Goal: Transaction & Acquisition: Obtain resource

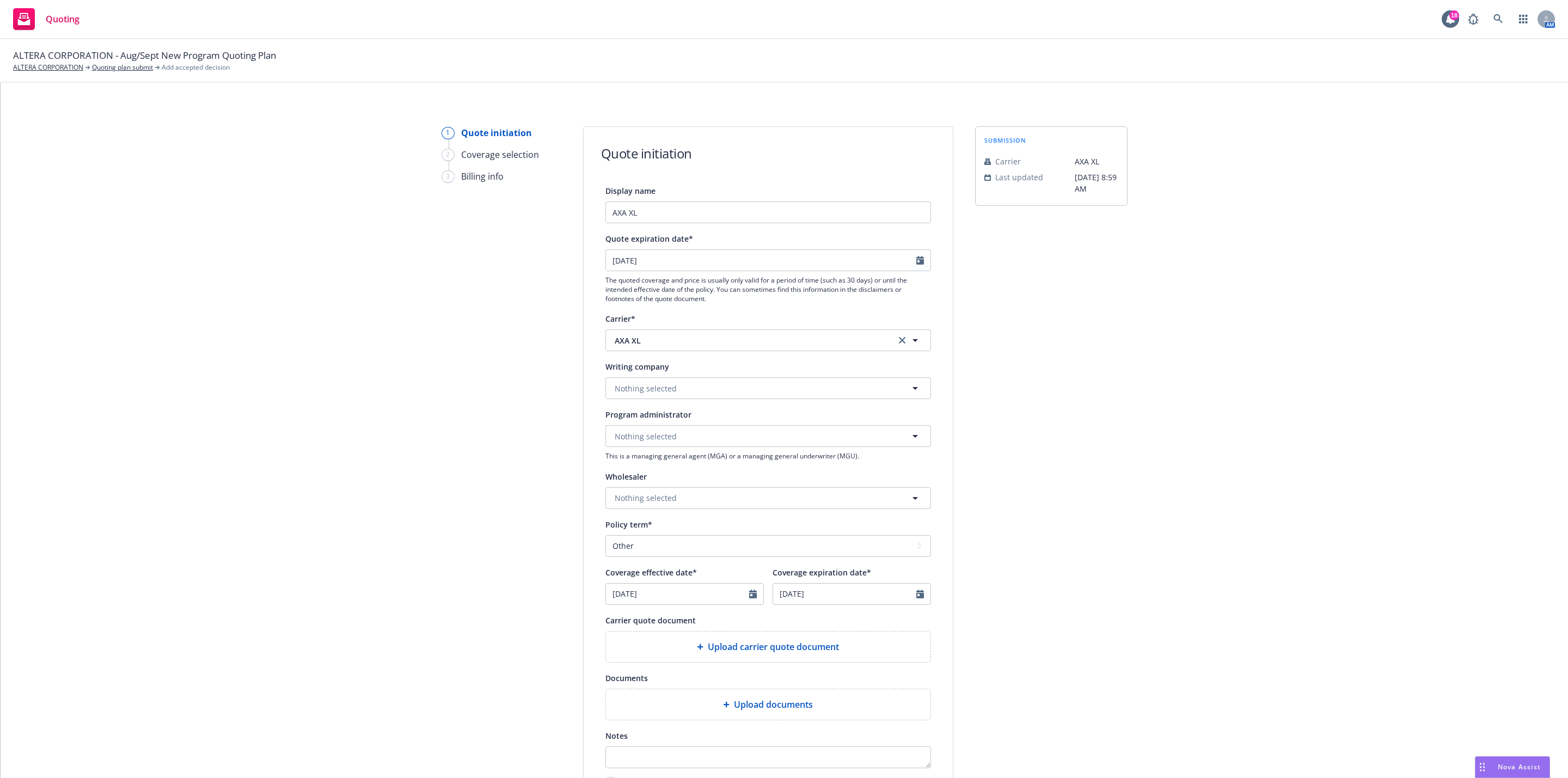
select select "other"
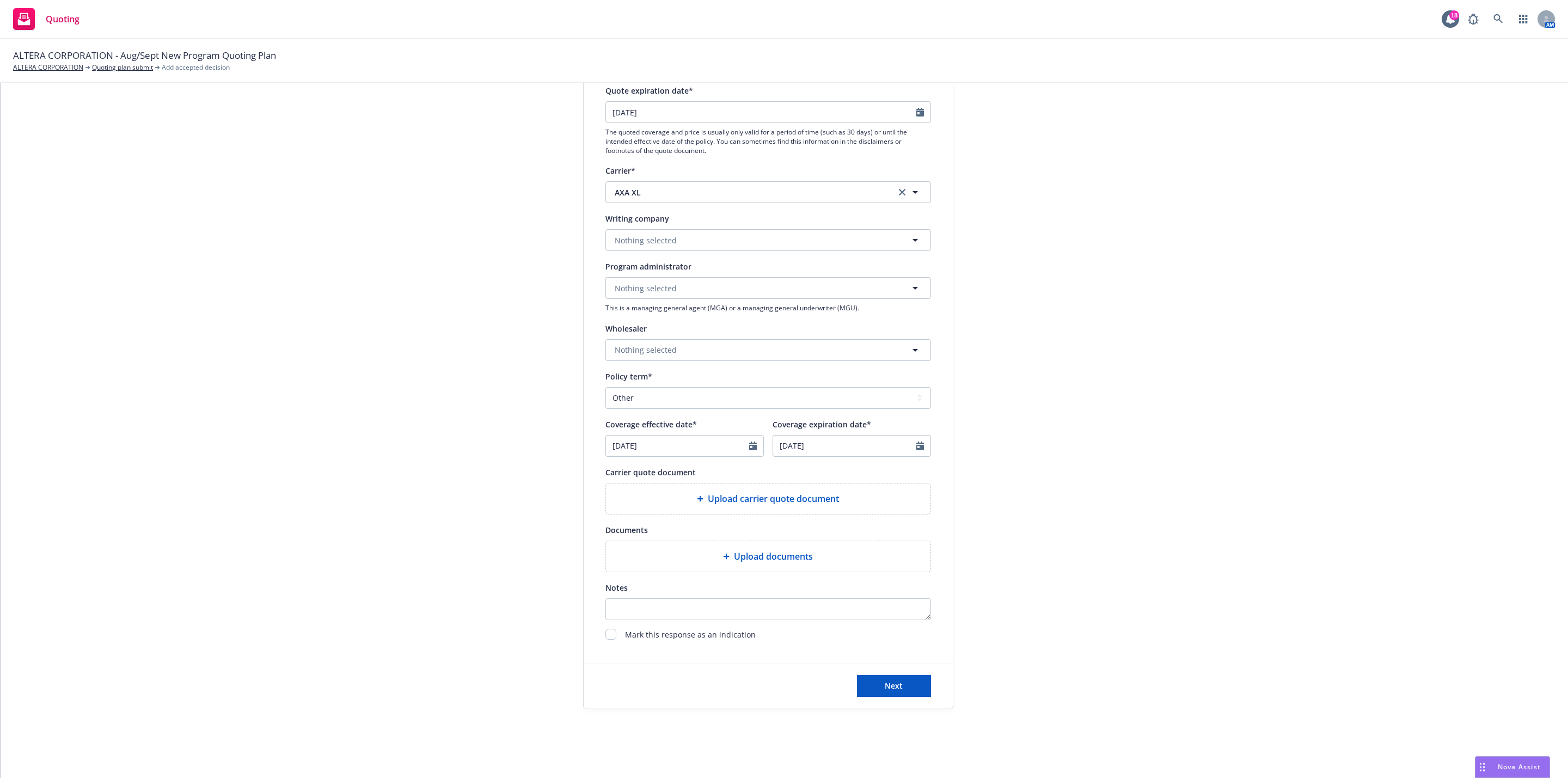
click at [1483, 764] on rect "Drag to move" at bounding box center [1484, 763] width 2 height 2
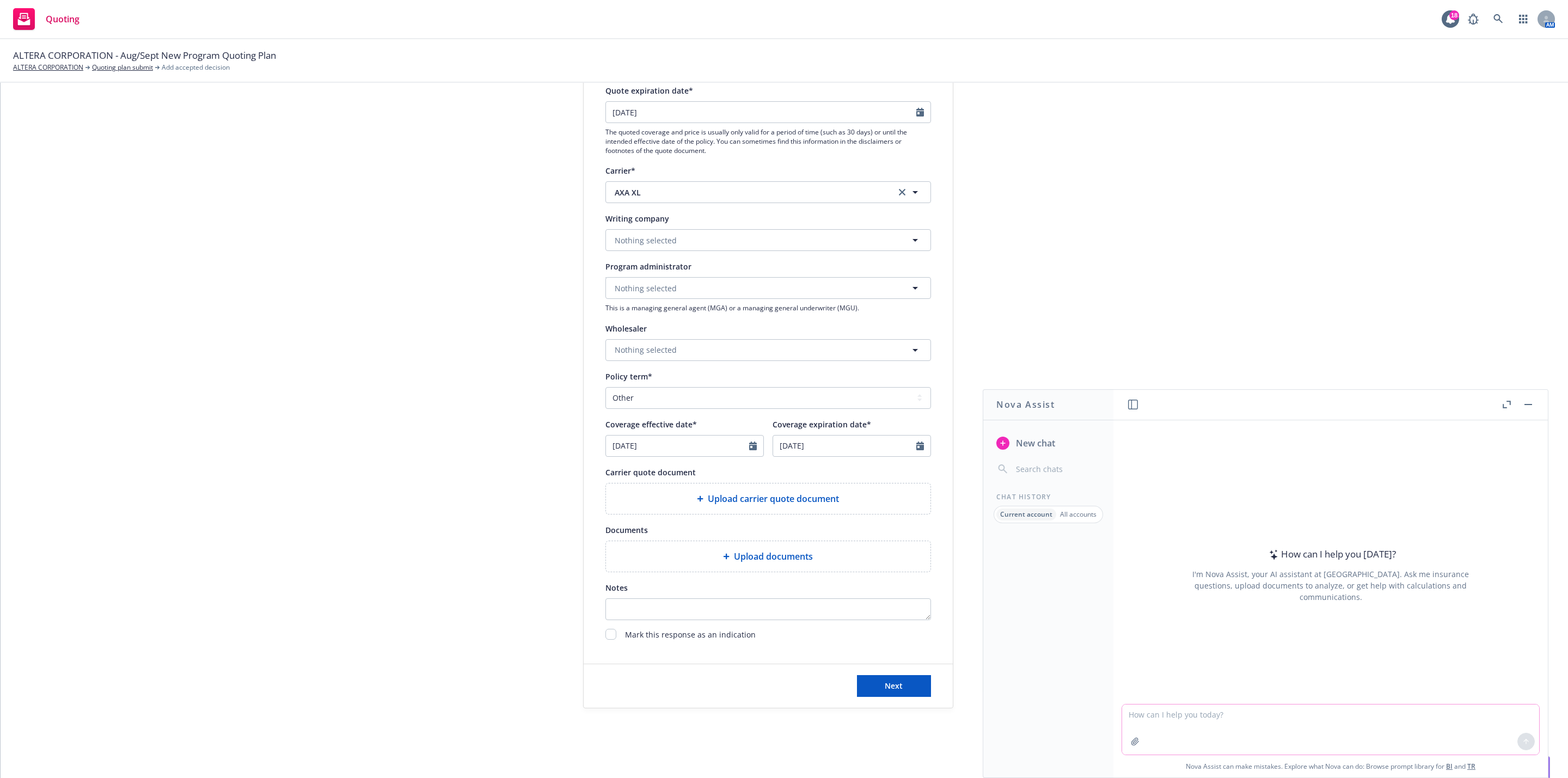
click at [1186, 707] on textarea at bounding box center [1331, 729] width 417 height 50
type textarea "If an insurance carriers 12-month policy is $300,000 but we are short terming t…"
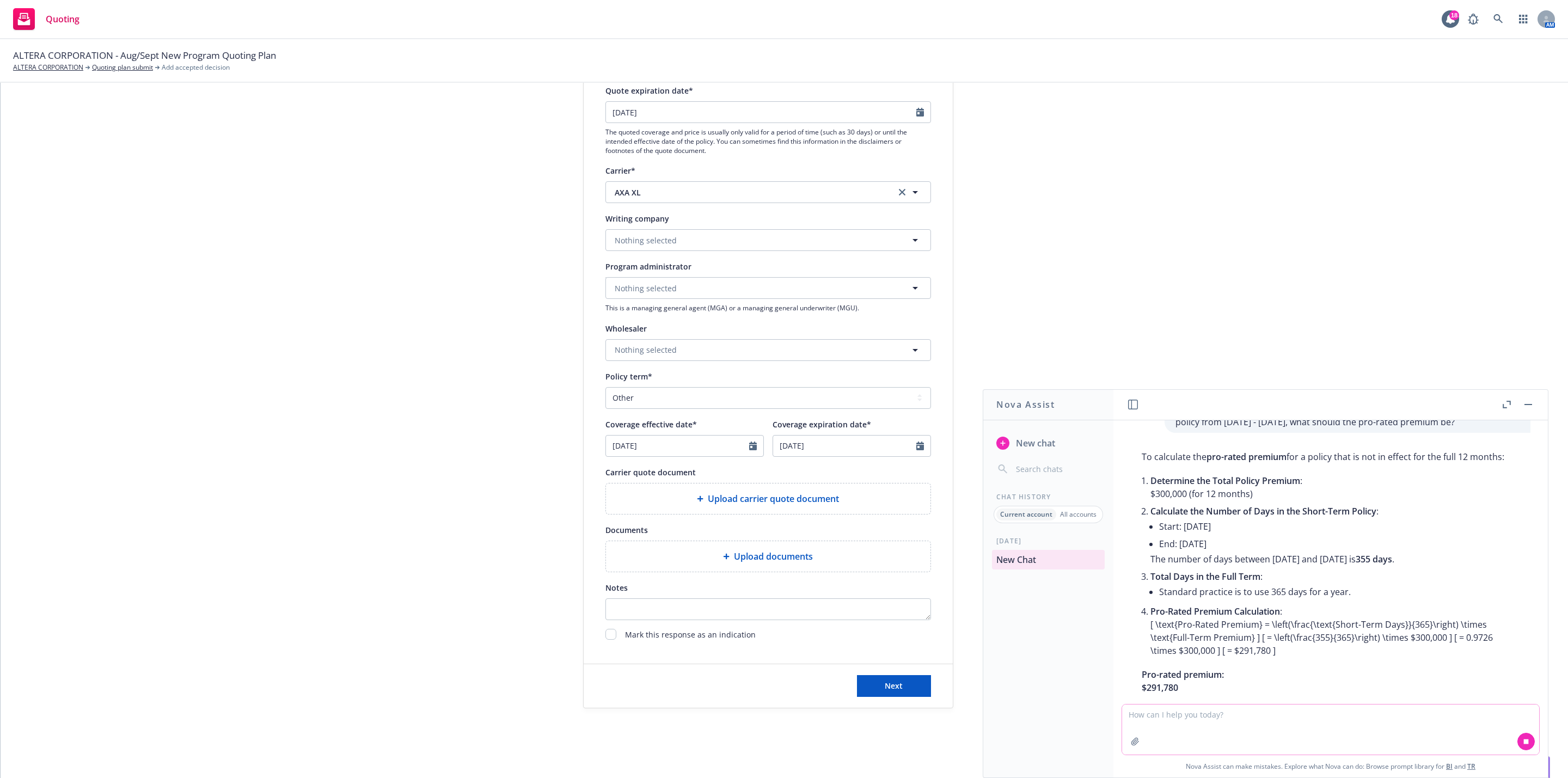
scroll to position [100, 0]
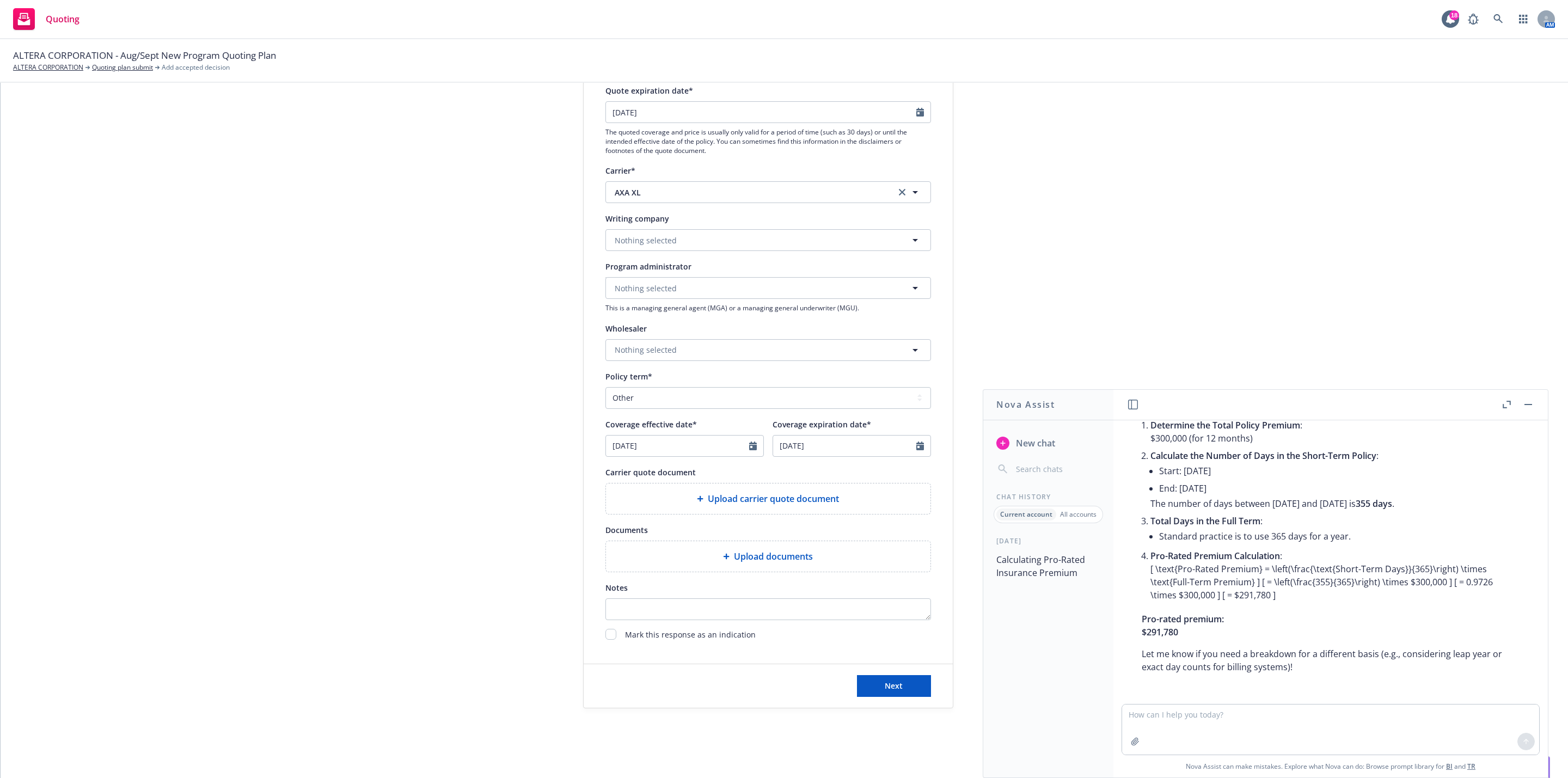
click at [1240, 176] on div "1 Quote initiation 2 Coverage selection 3 Billing info Quote initiation Display…" at bounding box center [784, 344] width 1541 height 730
click at [1533, 406] on button "button" at bounding box center [1528, 404] width 13 height 13
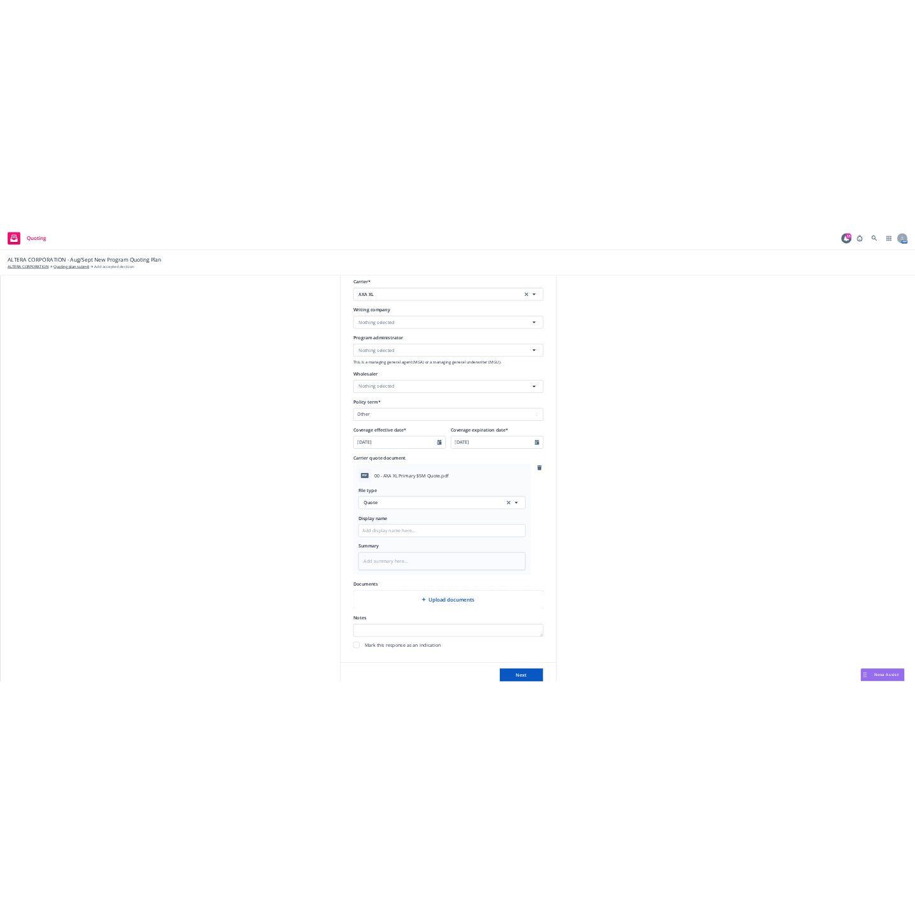
scroll to position [168, 0]
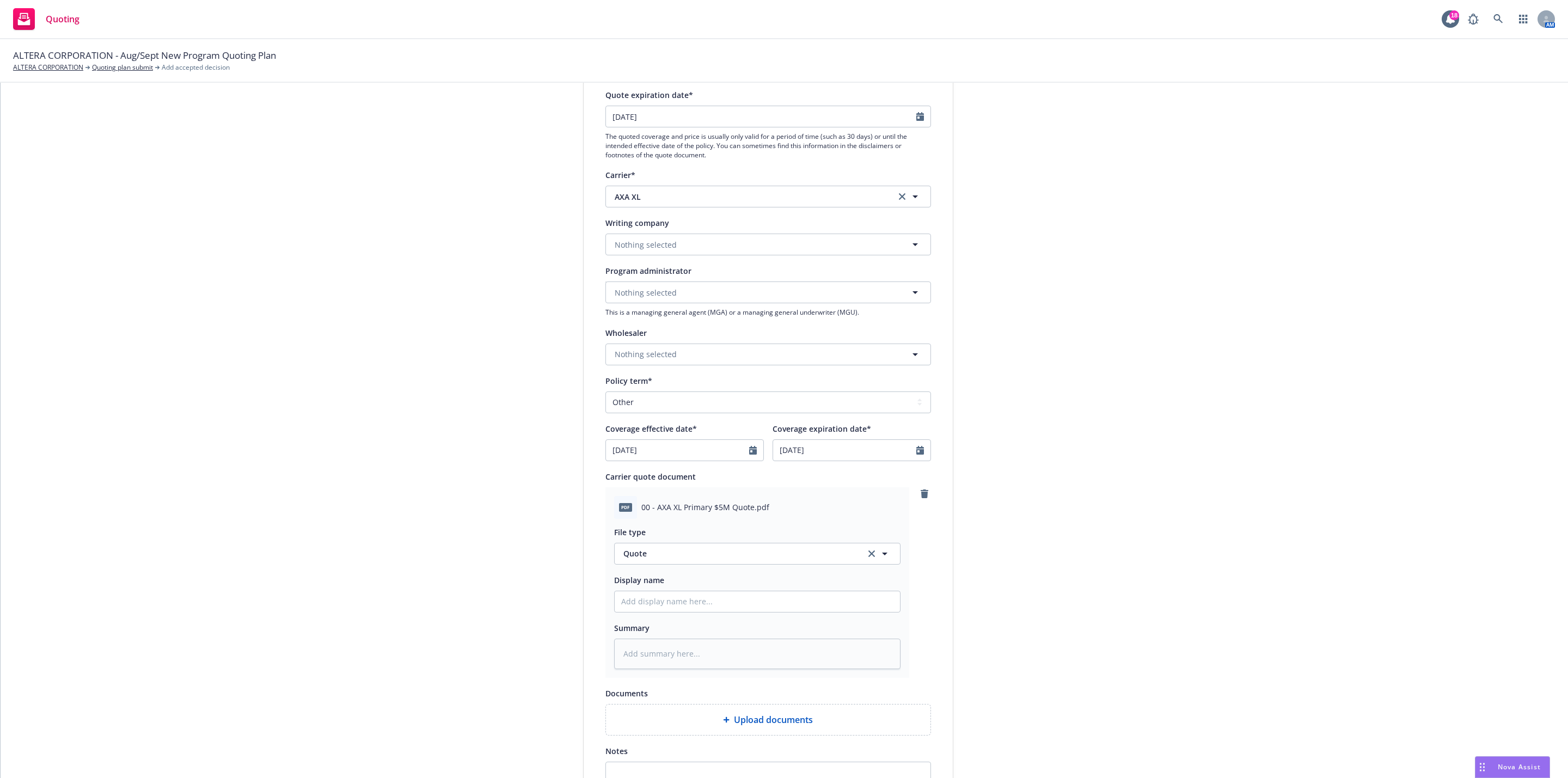
click at [491, 284] on div "1 Quote initiation 2 Coverage selection 3 Billing info" at bounding box center [501, 427] width 120 height 888
click at [641, 250] on button "Nothing selected" at bounding box center [768, 244] width 326 height 21
type input "indi"
click at [648, 280] on strong "Indian Harbor Insurance Company" at bounding box center [682, 275] width 128 height 10
click at [1116, 285] on div "submission Carrier AXA XL Last updated [DATE] 8:59 AM" at bounding box center [1051, 427] width 152 height 888
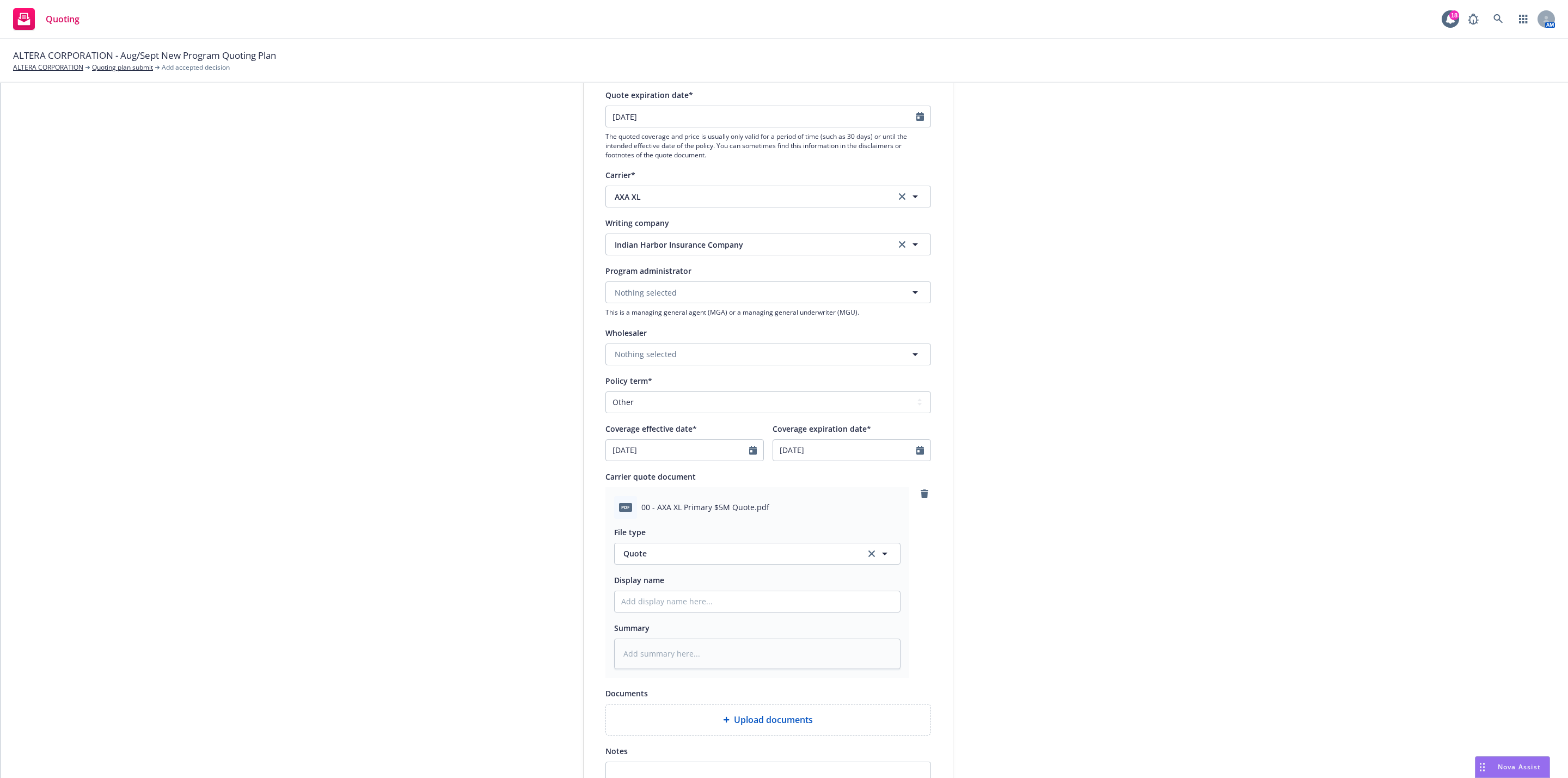
click at [1129, 278] on div "1 Quote initiation 2 Coverage selection 3 Billing info Quote initiation Display…" at bounding box center [784, 427] width 1541 height 888
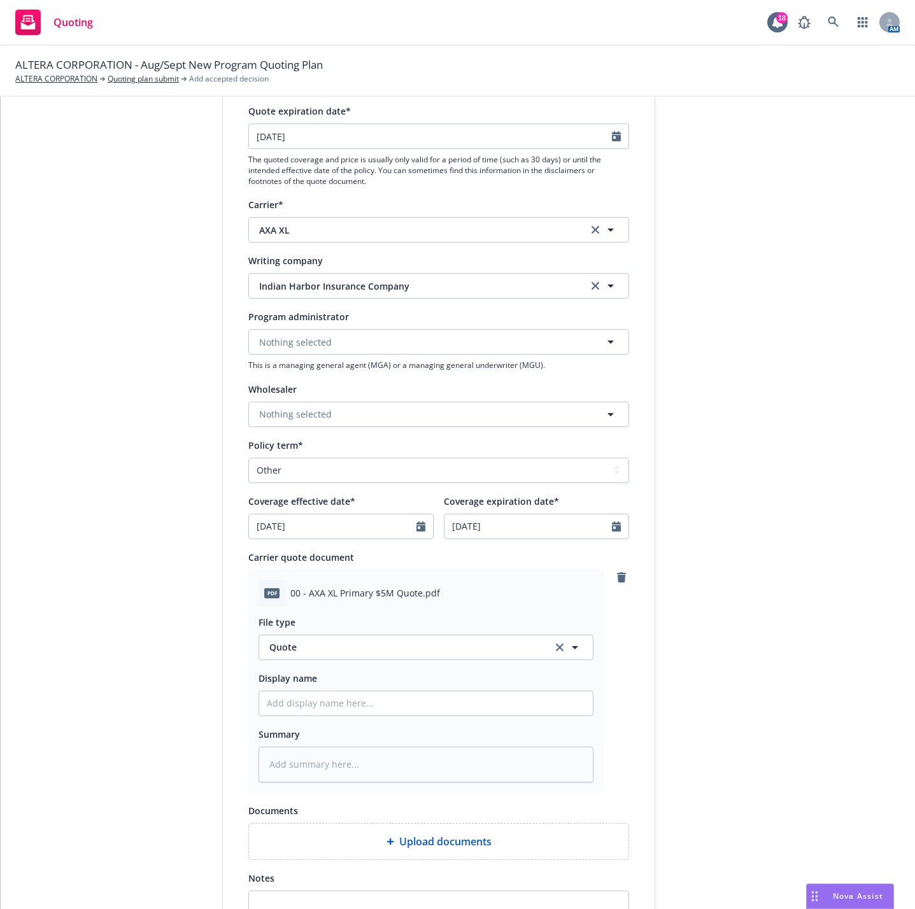
click at [730, 398] on div "submission Carrier AXA XL Last updated [DATE] 8:59 AM" at bounding box center [769, 499] width 178 height 1039
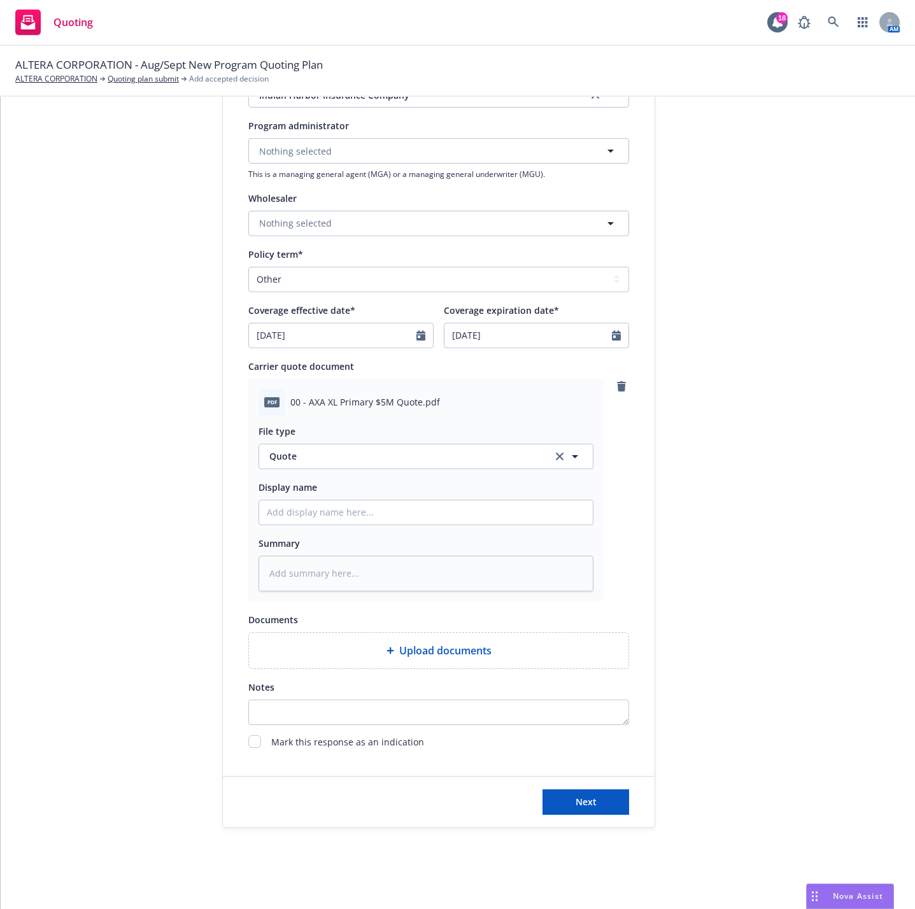
scroll to position [360, 0]
click at [602, 800] on button "Next" at bounding box center [585, 801] width 87 height 25
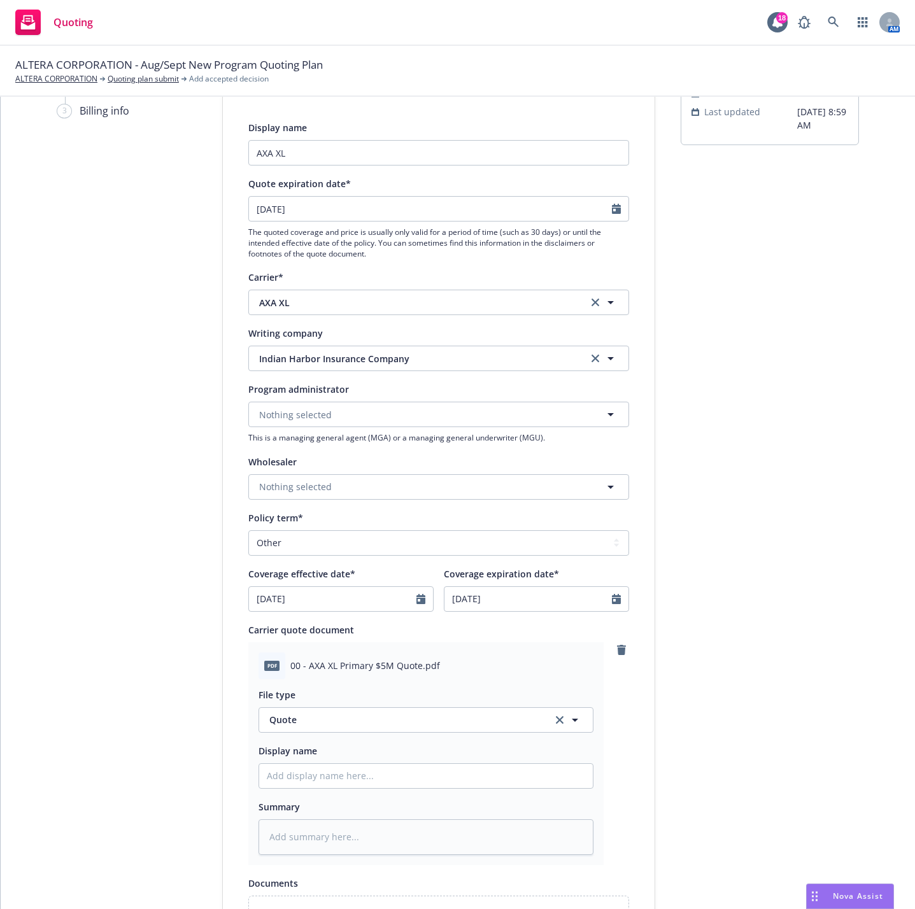
scroll to position [286, 0]
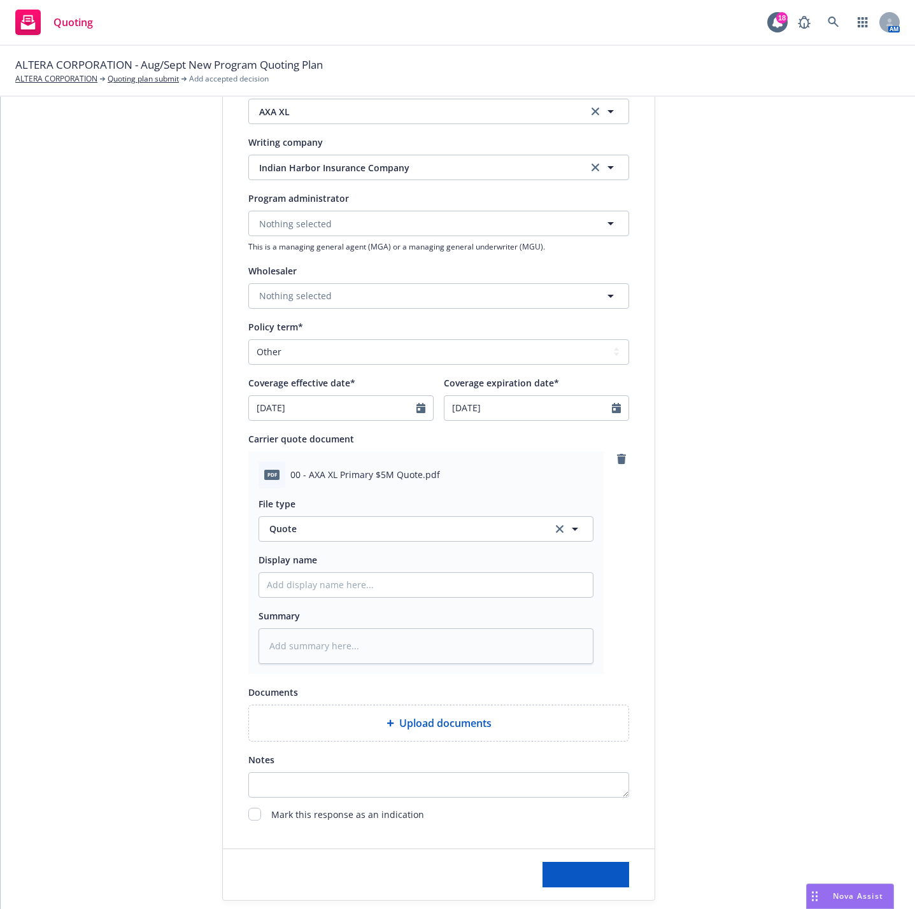
type textarea "x"
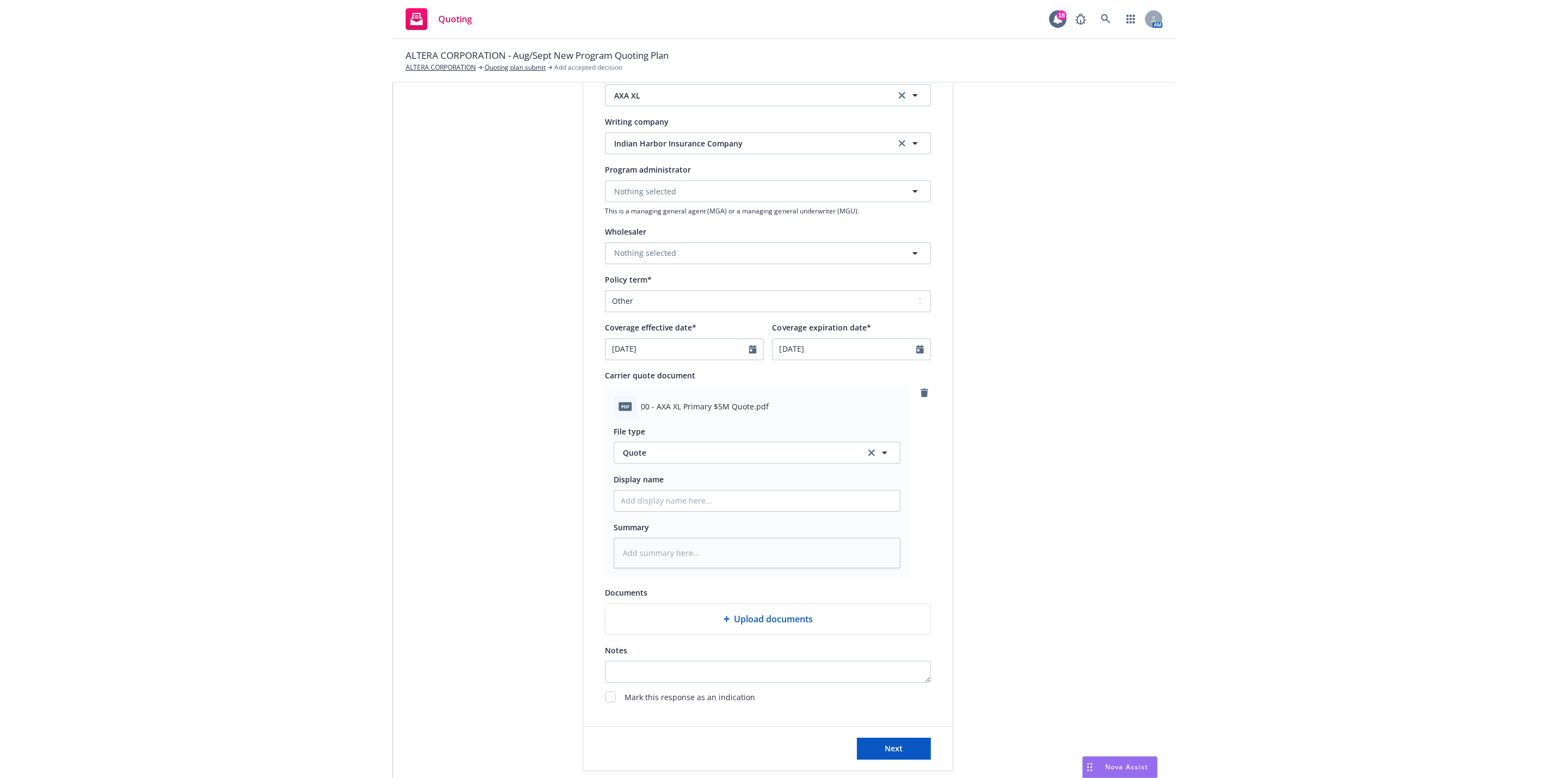
scroll to position [0, 0]
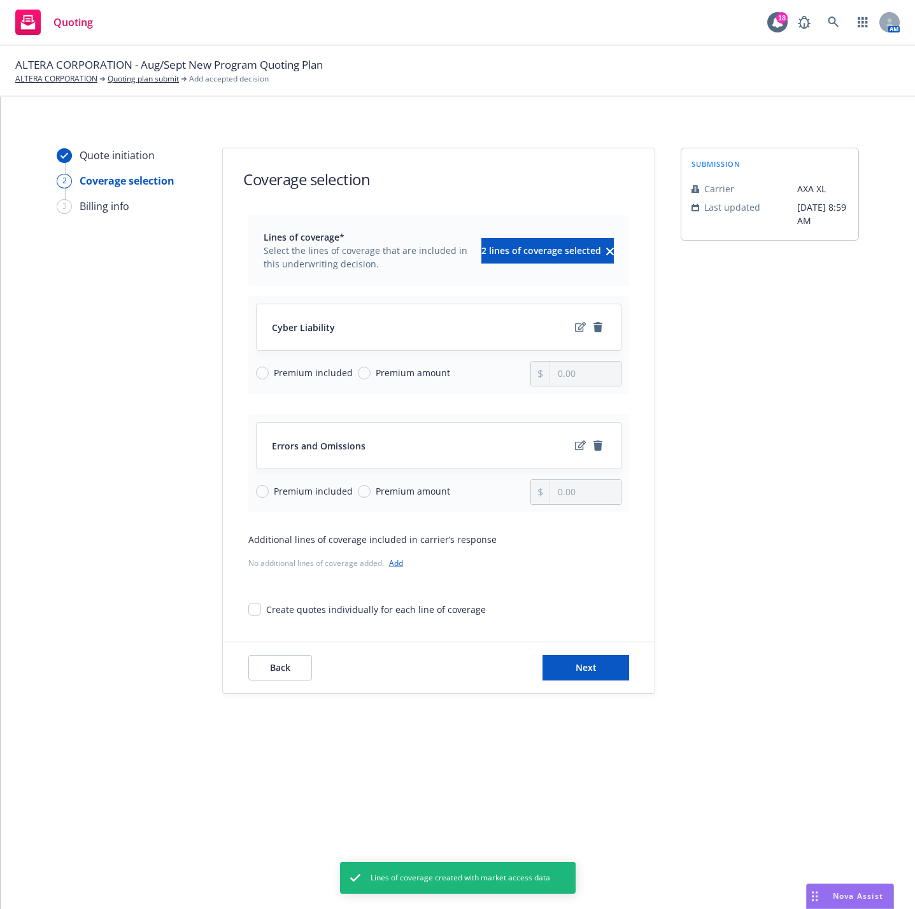
click at [380, 370] on span "Premium amount" at bounding box center [413, 372] width 74 height 13
click at [370, 370] on input "Premium amount" at bounding box center [364, 373] width 13 height 13
radio input "true"
type input "0.00"
click at [314, 504] on div "Premium included Premium amount" at bounding box center [393, 491] width 274 height 25
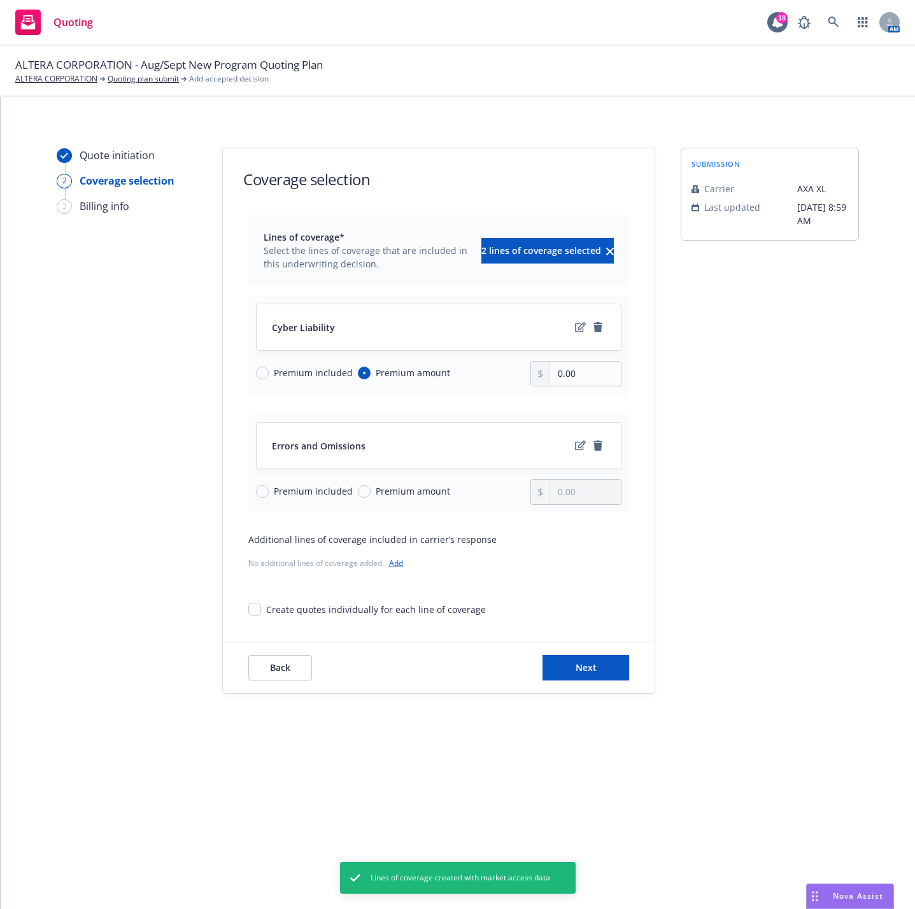
click at [310, 501] on div "Premium included Premium amount" at bounding box center [393, 491] width 274 height 25
click at [316, 486] on span "Premium included" at bounding box center [313, 490] width 79 height 13
click at [269, 486] on input "Premium included" at bounding box center [262, 491] width 13 height 13
radio input "true"
click at [581, 374] on input "0.00" at bounding box center [585, 374] width 71 height 24
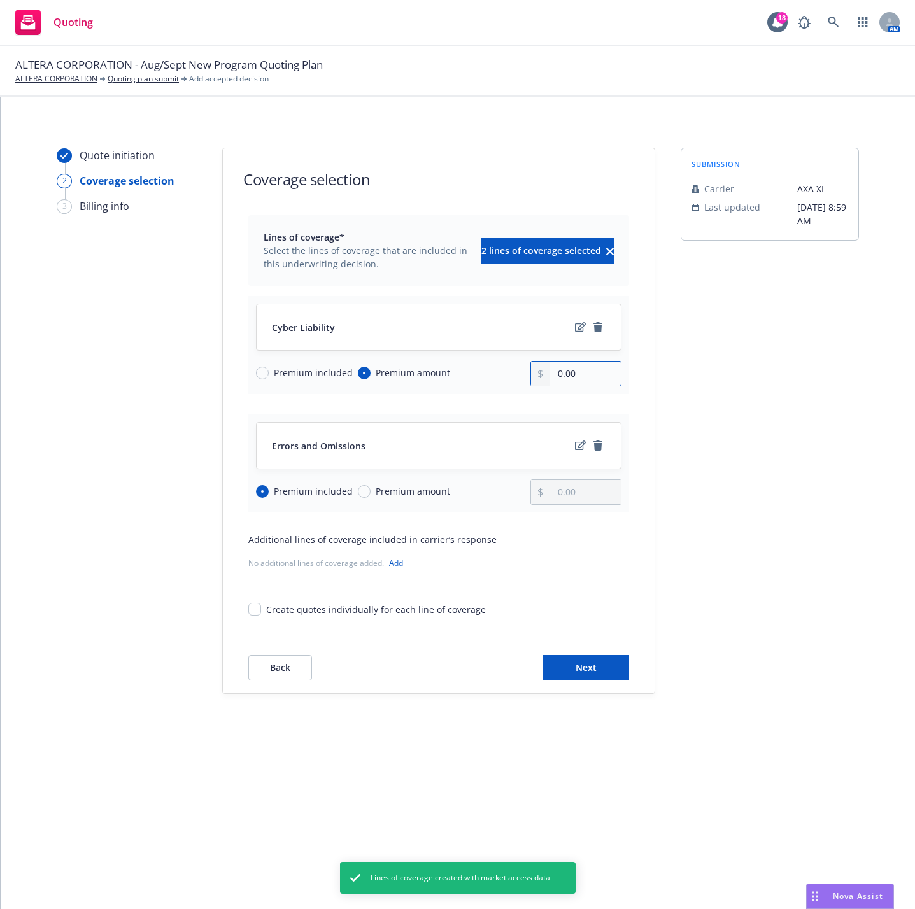
click at [564, 374] on input "0.00" at bounding box center [585, 374] width 71 height 24
click at [568, 376] on input "0.00" at bounding box center [585, 374] width 71 height 24
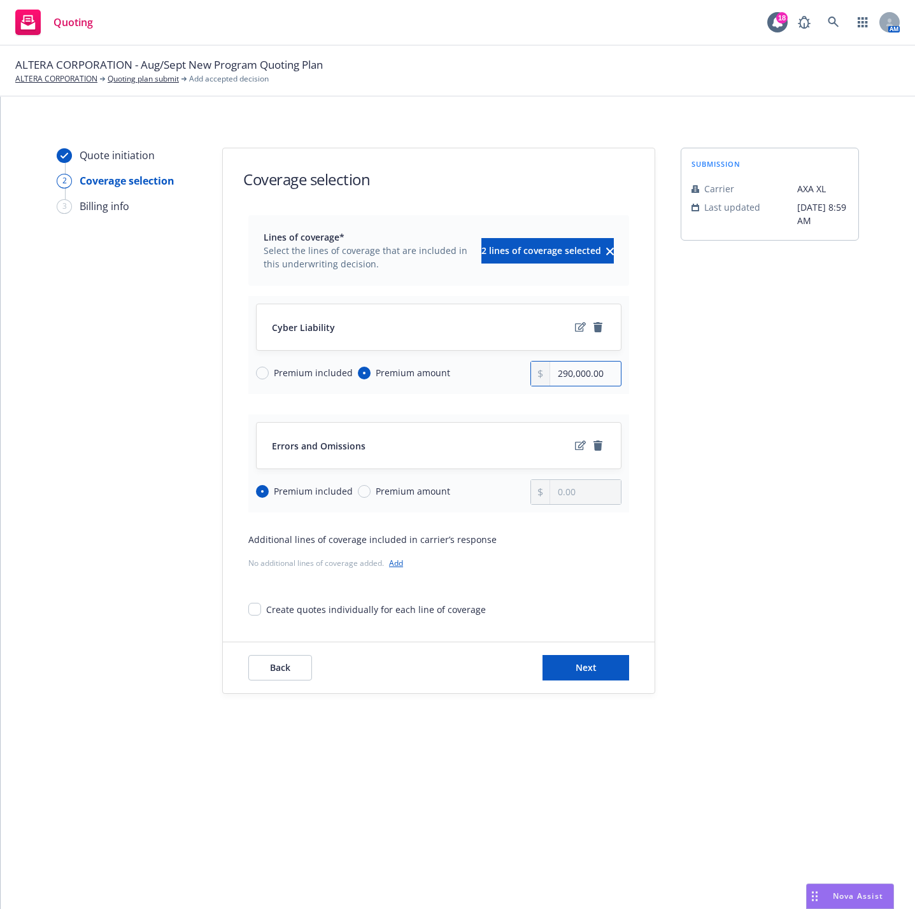
type input "290,000.00"
click at [760, 411] on div "submission Carrier AXA XL Last updated [DATE] 8:59 AM" at bounding box center [769, 421] width 178 height 546
click at [606, 672] on button "Next" at bounding box center [585, 667] width 87 height 25
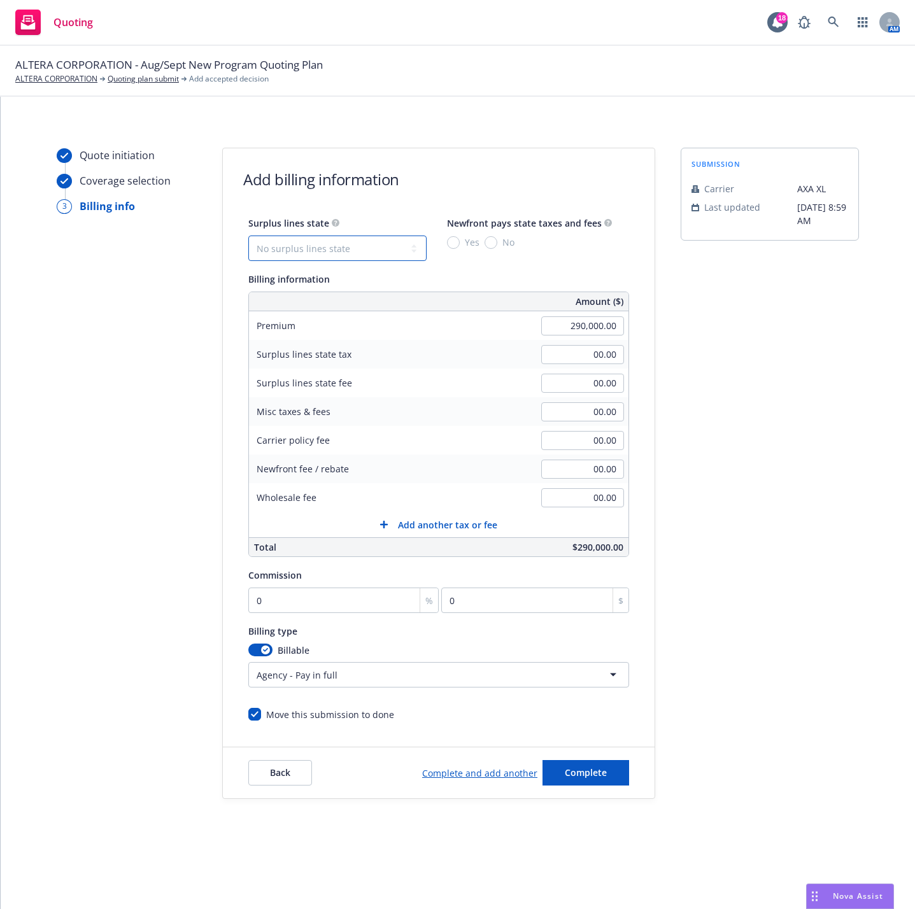
click at [388, 260] on select "No surplus lines state [US_STATE] [US_STATE] [US_STATE] [US_STATE] [US_STATE] […" at bounding box center [337, 248] width 178 height 25
select select "CA"
click at [248, 236] on select "No surplus lines state [US_STATE] [US_STATE] [US_STATE] [US_STATE] [US_STATE] […" at bounding box center [337, 248] width 178 height 25
type input "8,700.00"
type input "522.00"
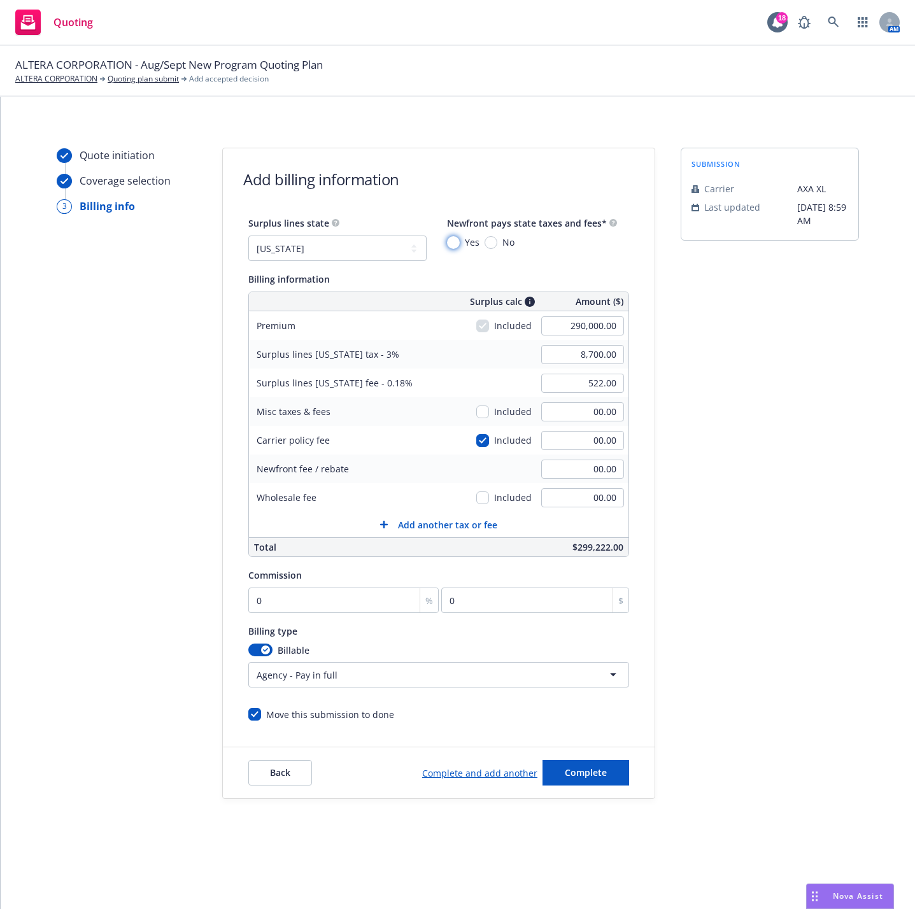
click at [456, 244] on input "Yes" at bounding box center [453, 242] width 13 height 13
radio input "true"
click at [299, 602] on input "0" at bounding box center [343, 600] width 190 height 25
type input "1"
type input "2900"
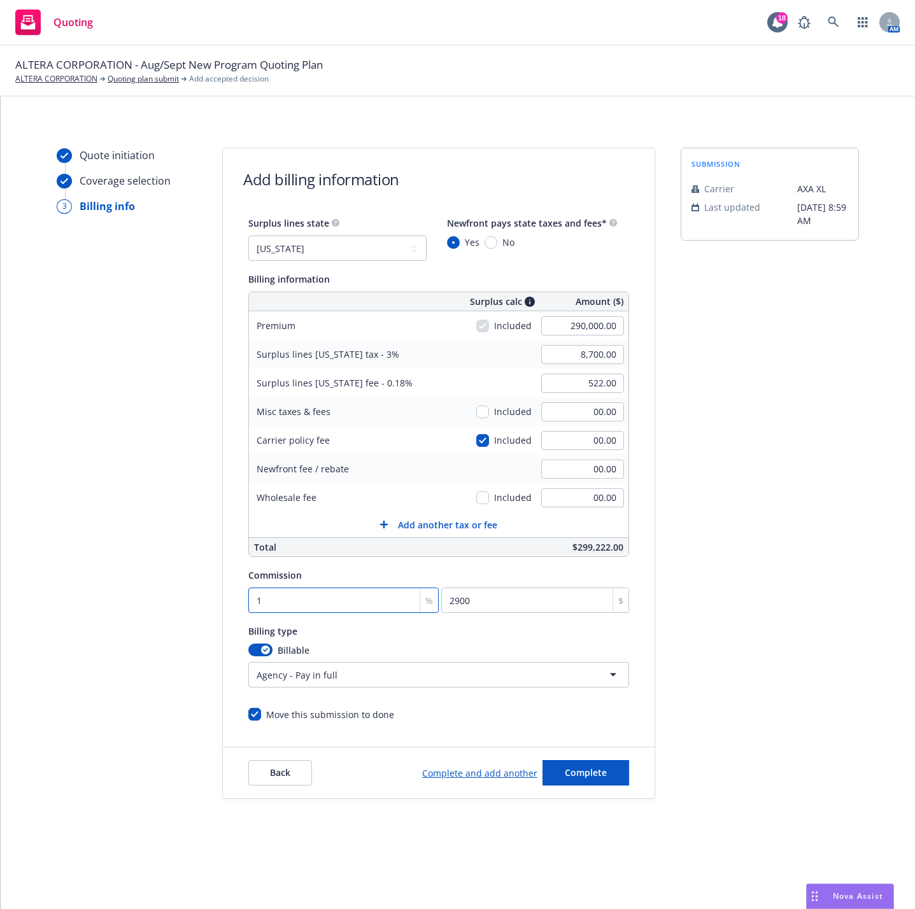
type input "18"
type input "52200"
type input "18"
click at [776, 644] on div "submission Carrier AXA XL Last updated [DATE] 8:59 AM" at bounding box center [769, 473] width 178 height 651
click at [768, 657] on div "submission Carrier AXA XL Last updated [DATE] 8:59 AM" at bounding box center [769, 473] width 178 height 651
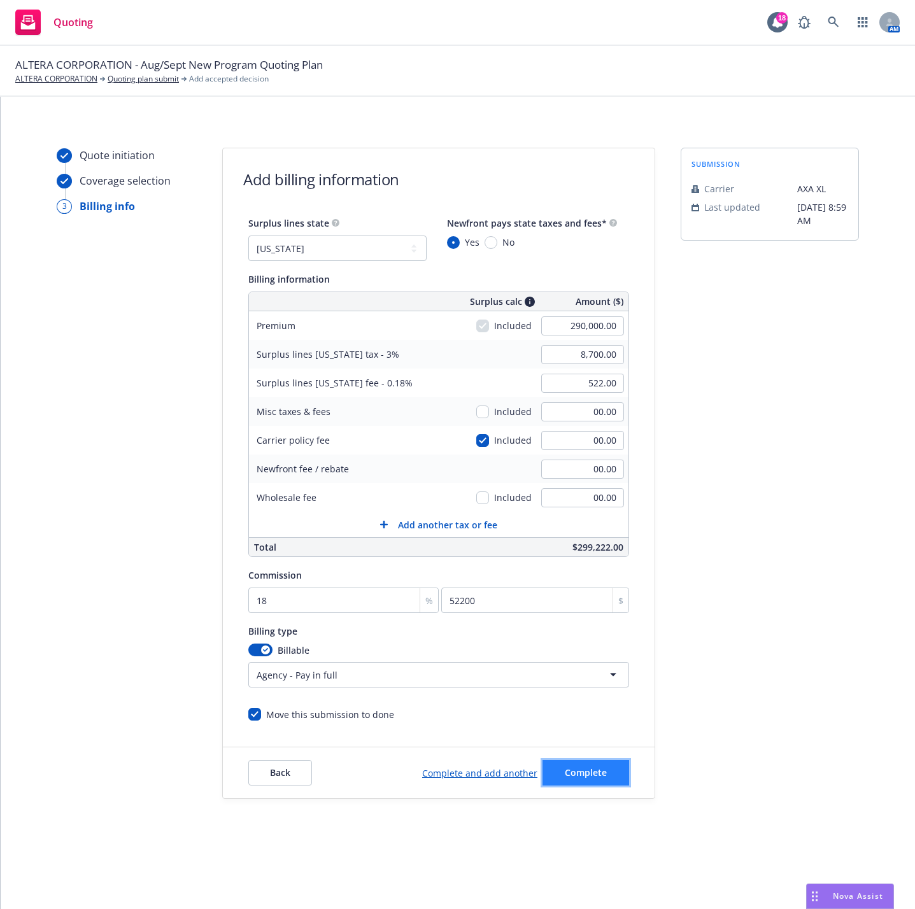
click at [619, 777] on button "Complete" at bounding box center [585, 772] width 87 height 25
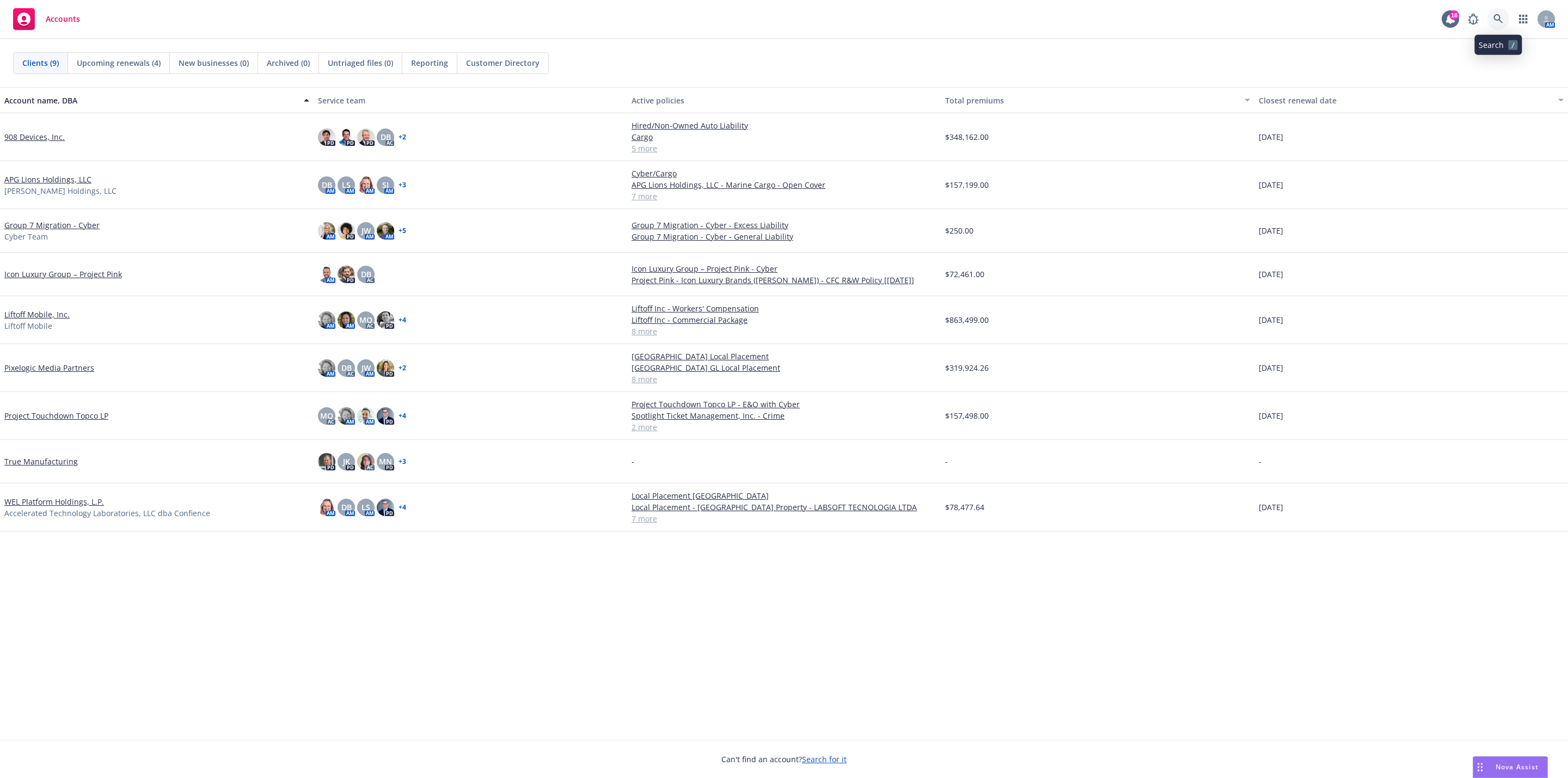
click at [1505, 23] on link at bounding box center [1498, 19] width 21 height 21
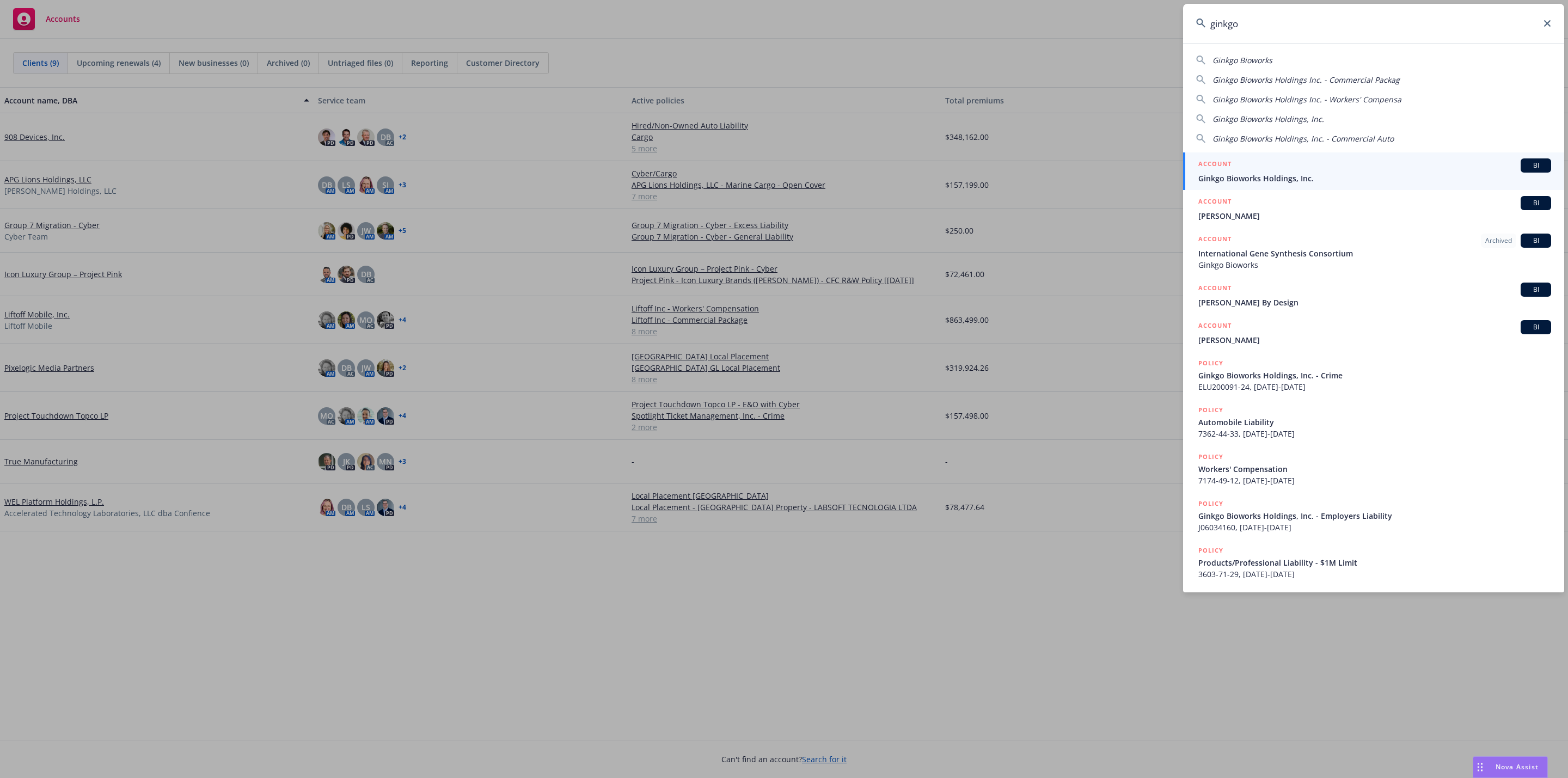
type input "ginkgo"
click at [1348, 172] on div "ACCOUNT BI" at bounding box center [1375, 165] width 352 height 15
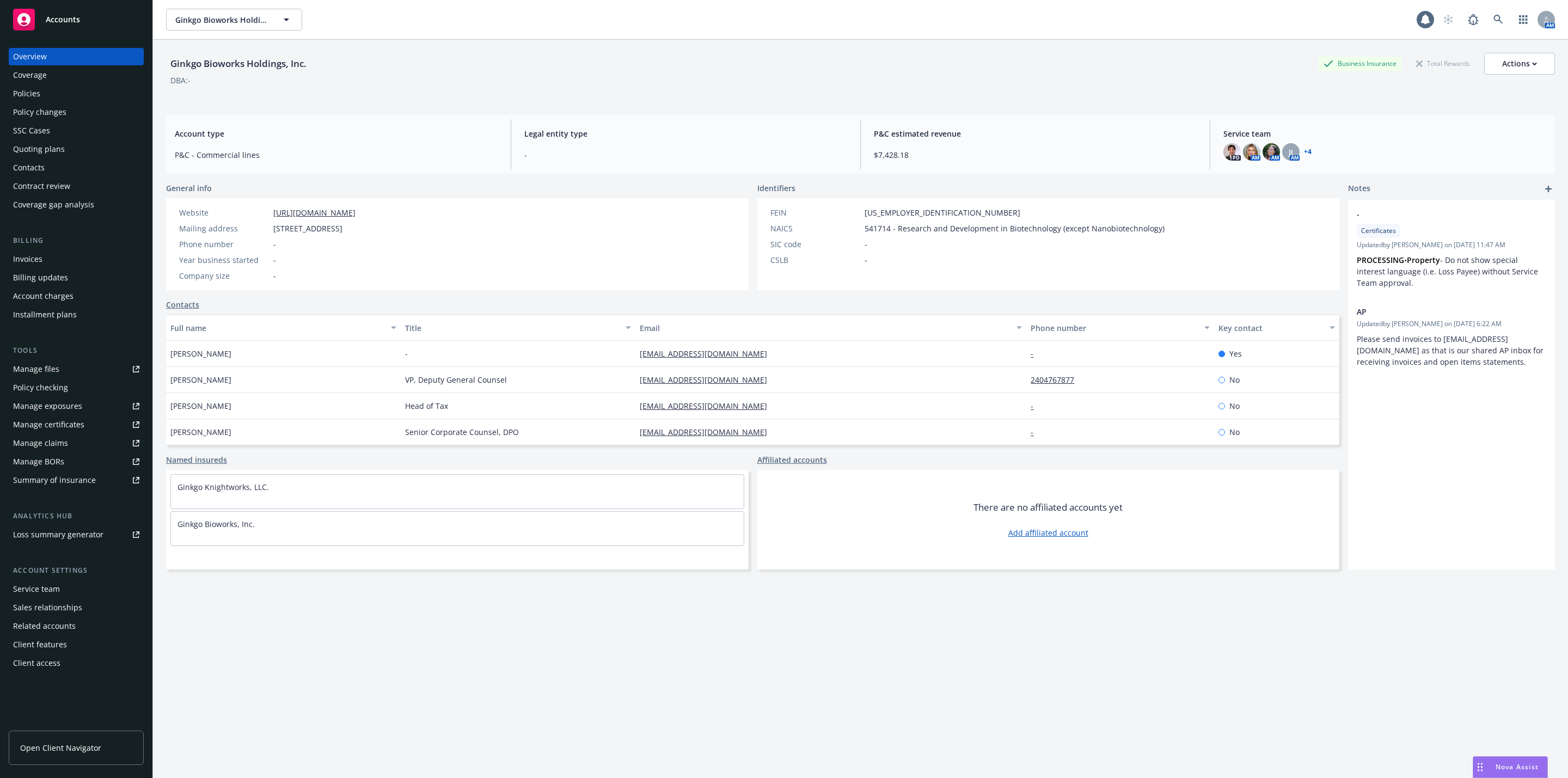
click at [57, 93] on div "Policies" at bounding box center [76, 93] width 127 height 17
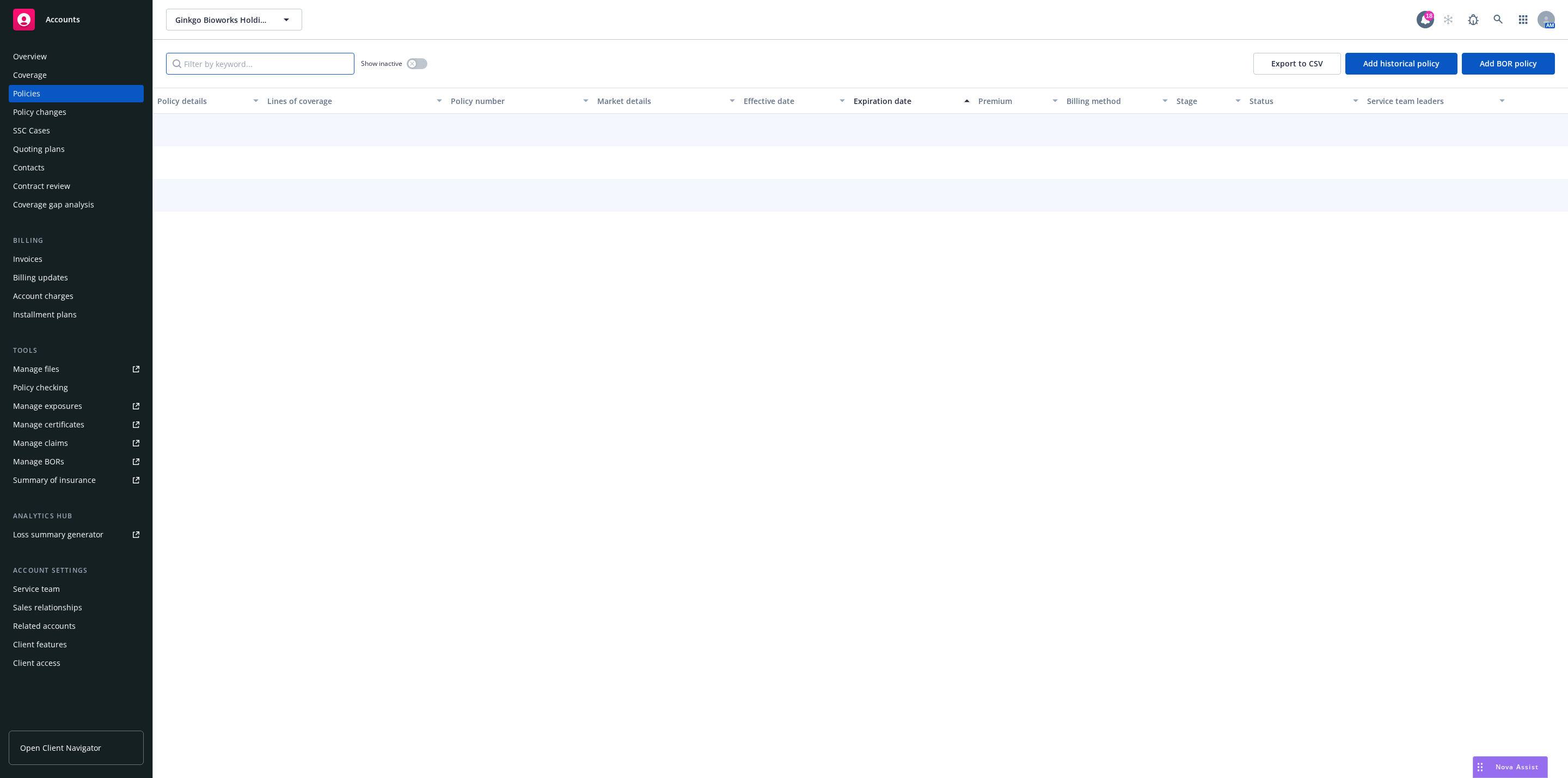
click at [275, 72] on input "Filter by keyword..." at bounding box center [260, 63] width 188 height 21
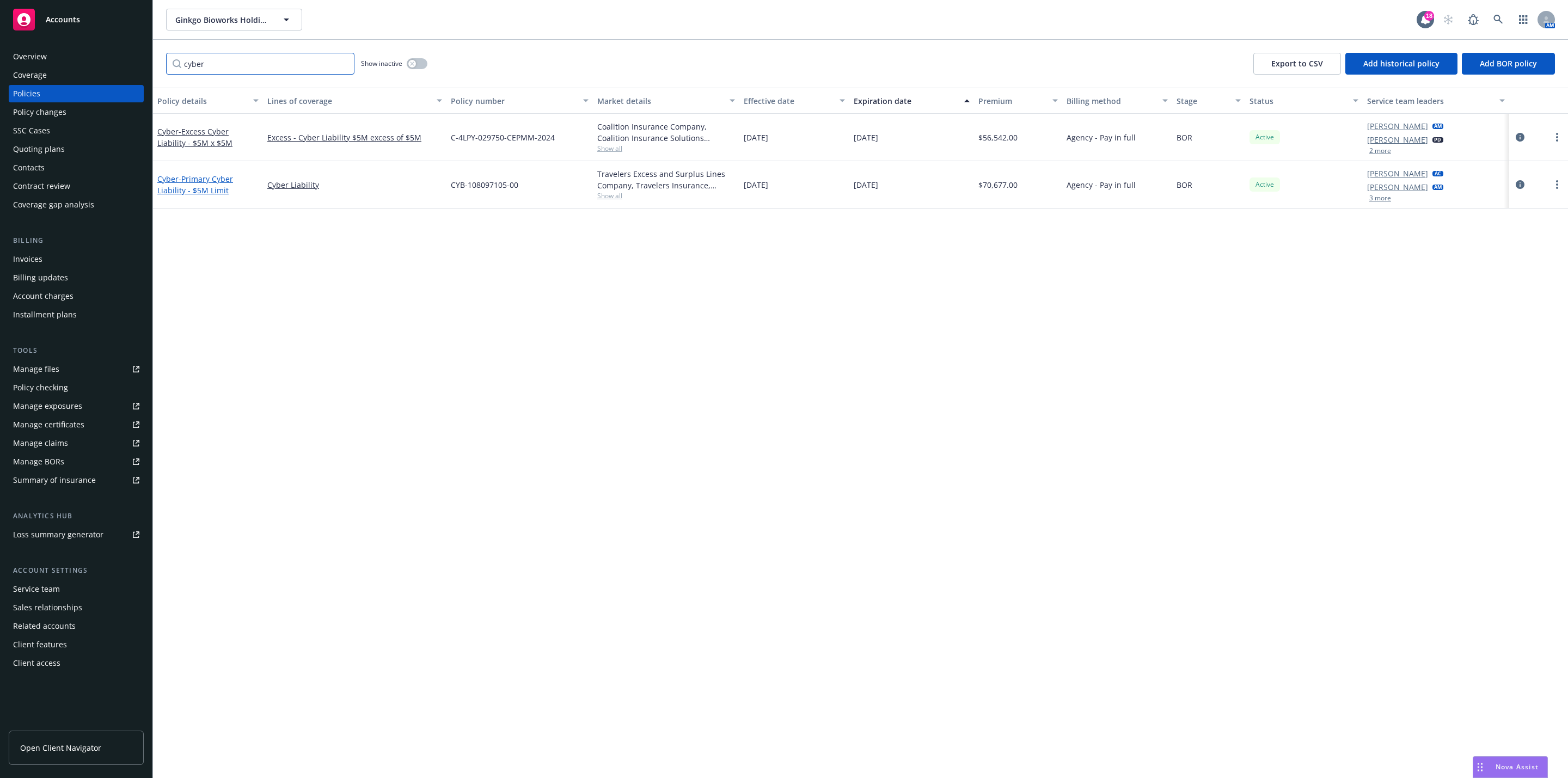
type input "cyber"
click at [191, 193] on span "- Primary Cyber Liability - $5M Limit" at bounding box center [195, 184] width 75 height 21
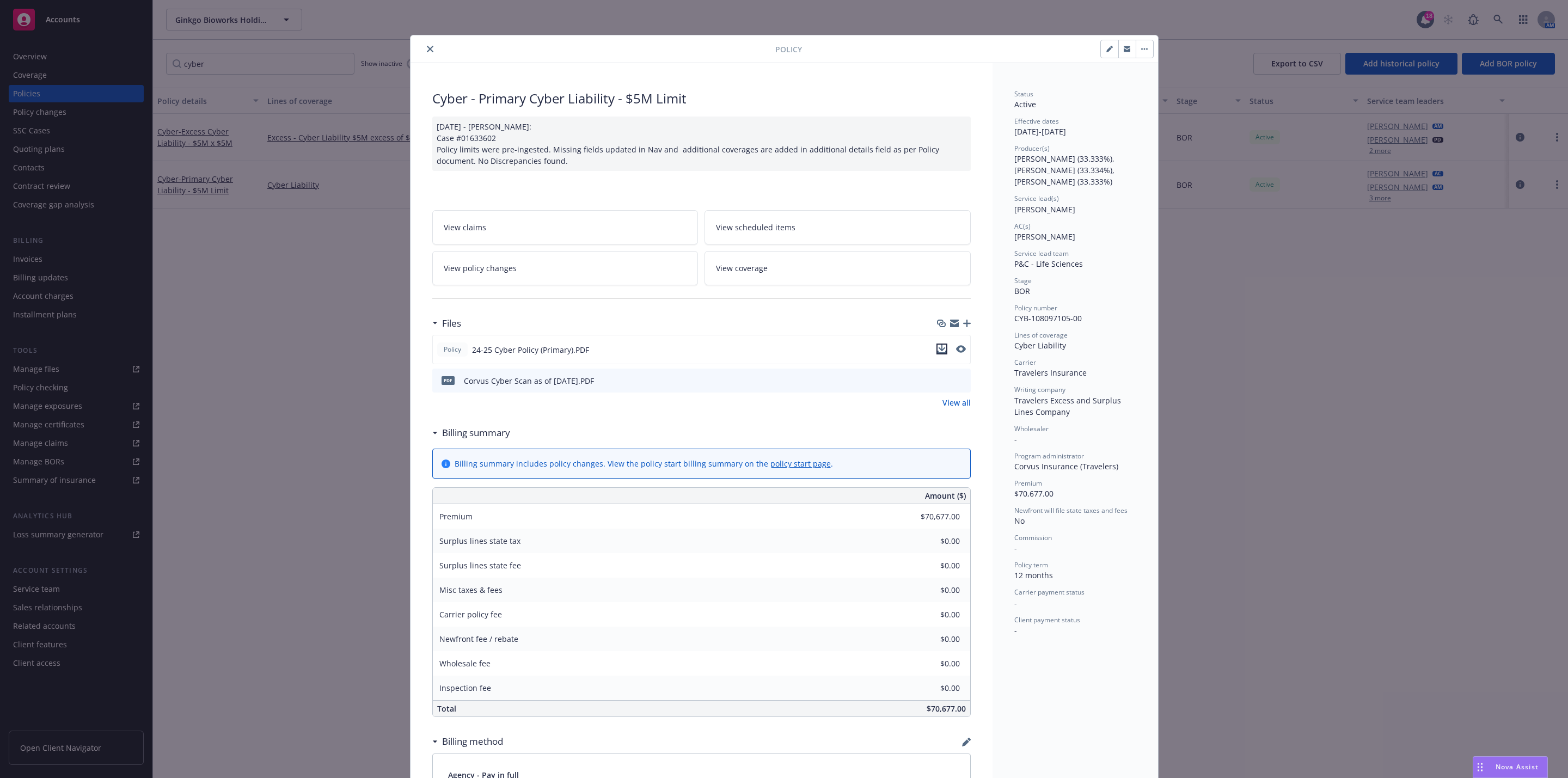
click at [938, 353] on icon "download file" at bounding box center [942, 349] width 9 height 9
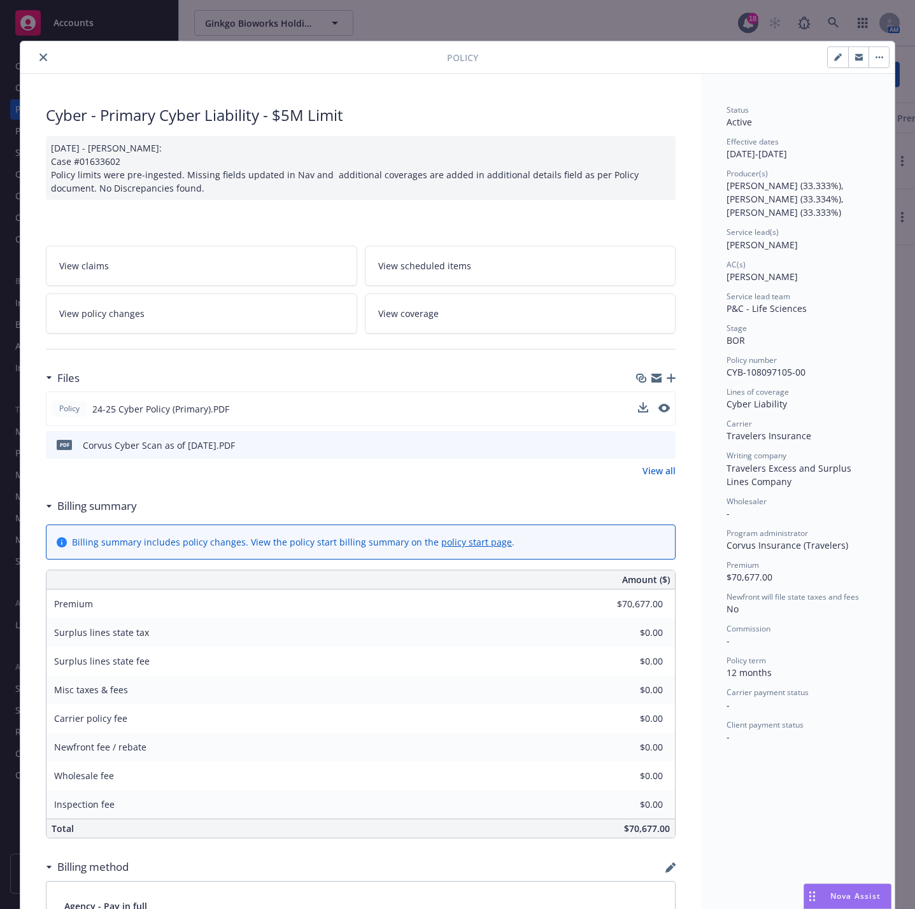
drag, startPoint x: 40, startPoint y: 46, endPoint x: 37, endPoint y: 53, distance: 8.3
click at [38, 50] on div "Policy" at bounding box center [457, 57] width 874 height 32
click at [39, 60] on icon "close" at bounding box center [43, 57] width 8 height 8
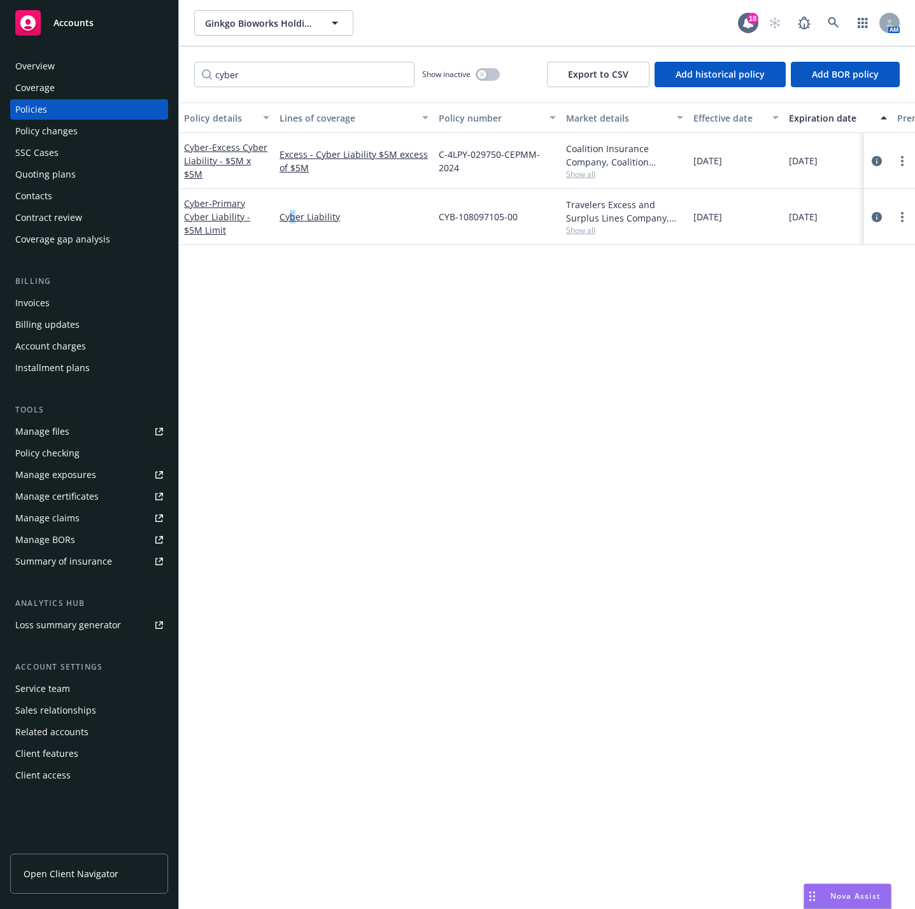
drag, startPoint x: 290, startPoint y: 447, endPoint x: 220, endPoint y: 369, distance: 105.5
click at [293, 447] on div "Policy details Lines of coverage Policy number Market details Effective date Ex…" at bounding box center [547, 505] width 736 height 807
click at [399, 77] on input "cyber" at bounding box center [304, 74] width 220 height 25
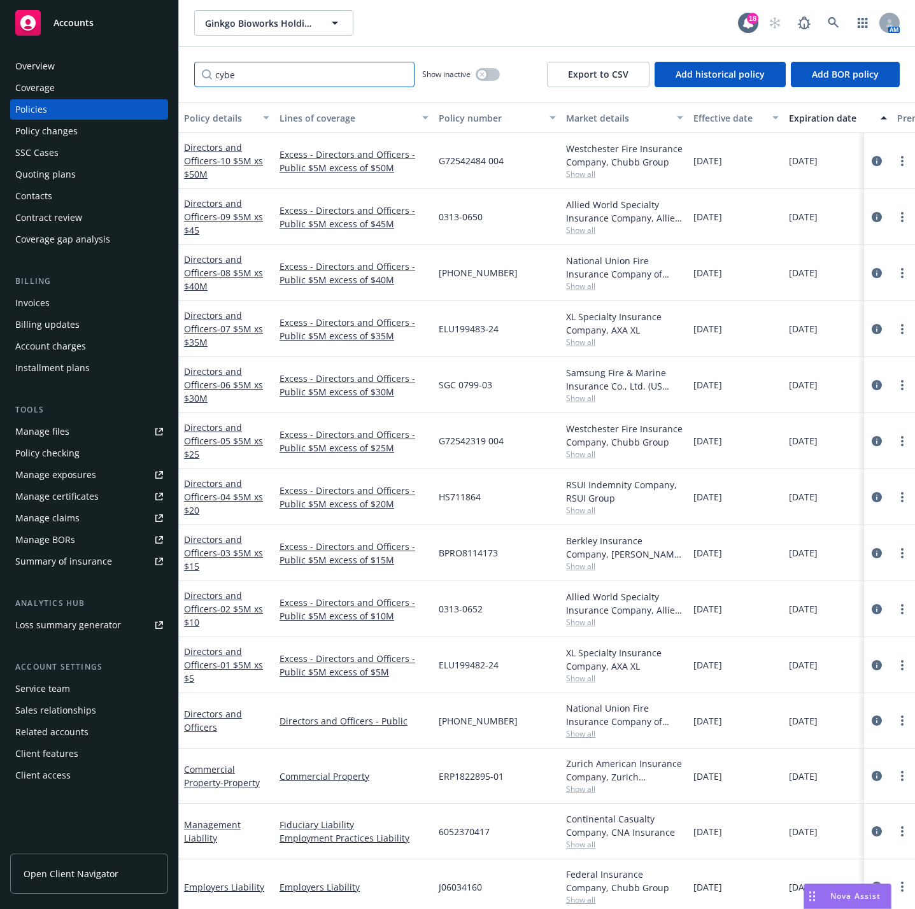
type input "cyber"
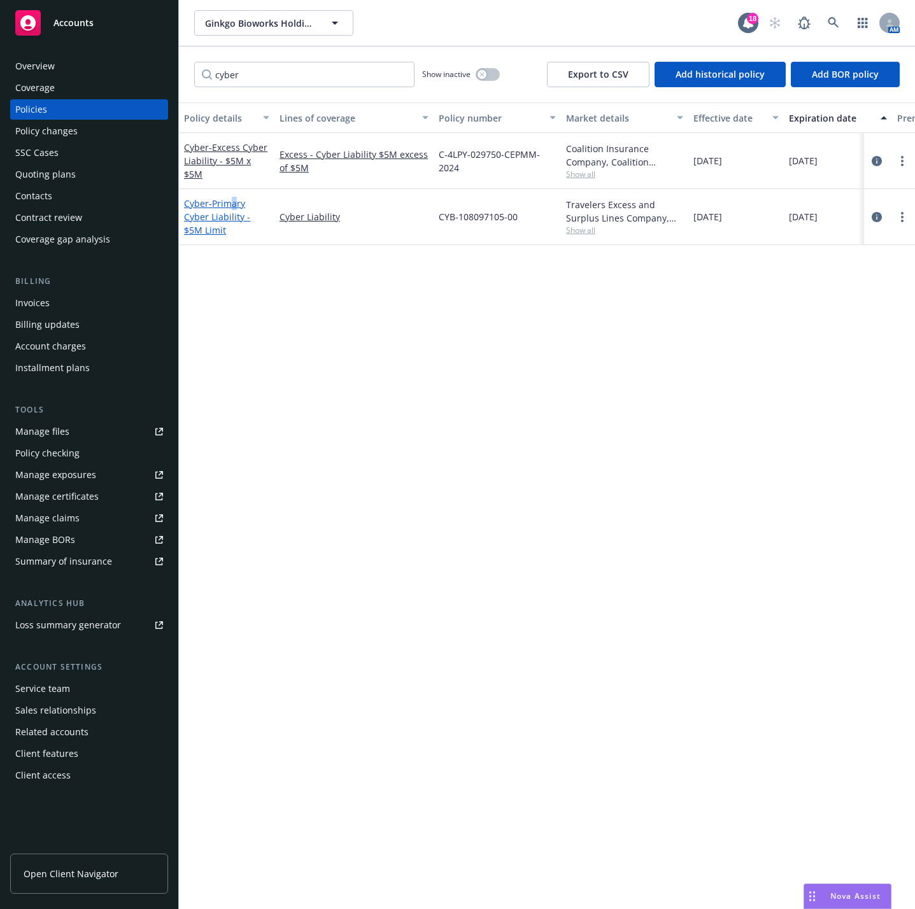
click at [237, 202] on span "- Primary Cyber Liability - $5M Limit" at bounding box center [217, 216] width 66 height 39
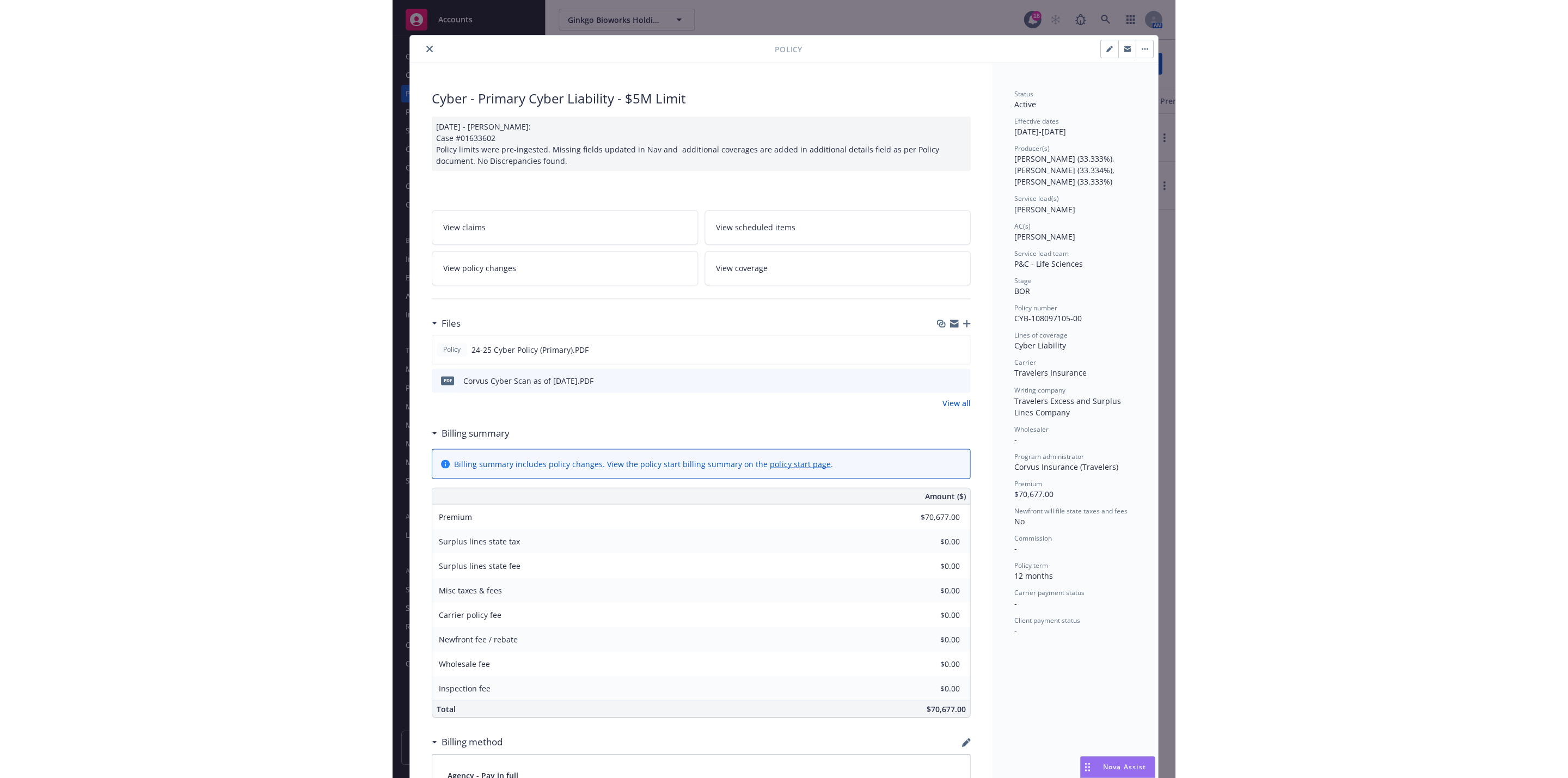
scroll to position [32, 0]
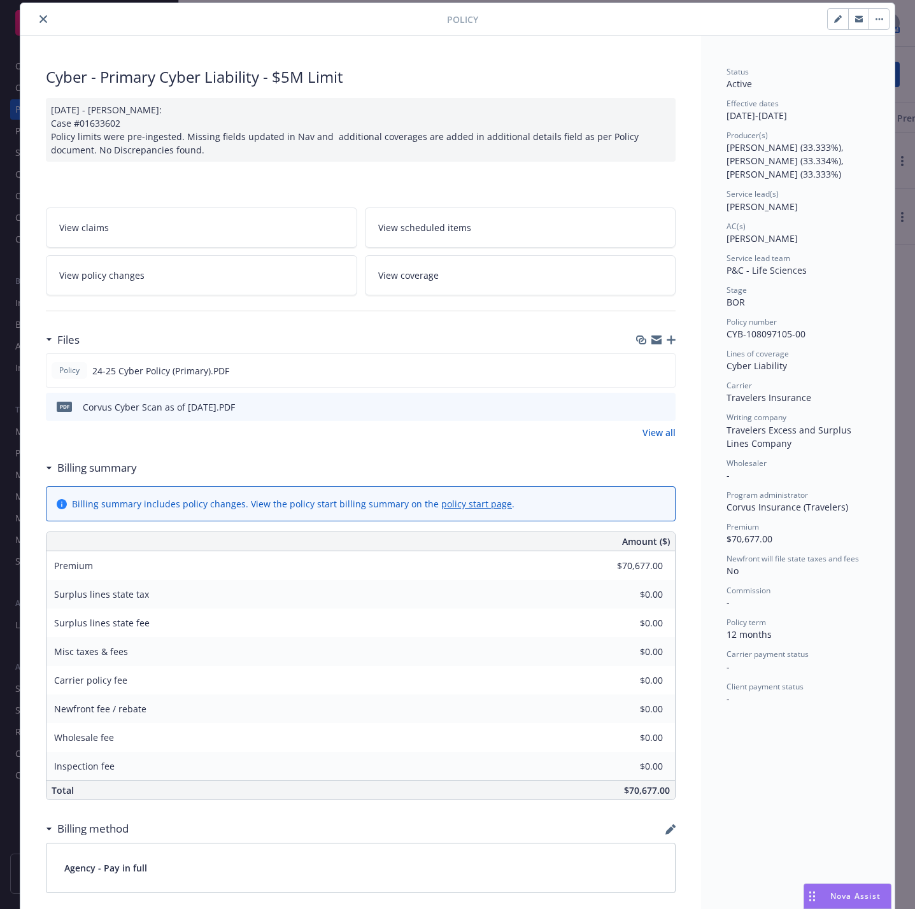
drag, startPoint x: 376, startPoint y: 449, endPoint x: 407, endPoint y: 258, distance: 193.4
click at [376, 449] on div "Files Policy 24-25 Cyber Policy (Primary).PDF PDF Corvus Cyber Scan as of 9/30/…" at bounding box center [361, 391] width 630 height 128
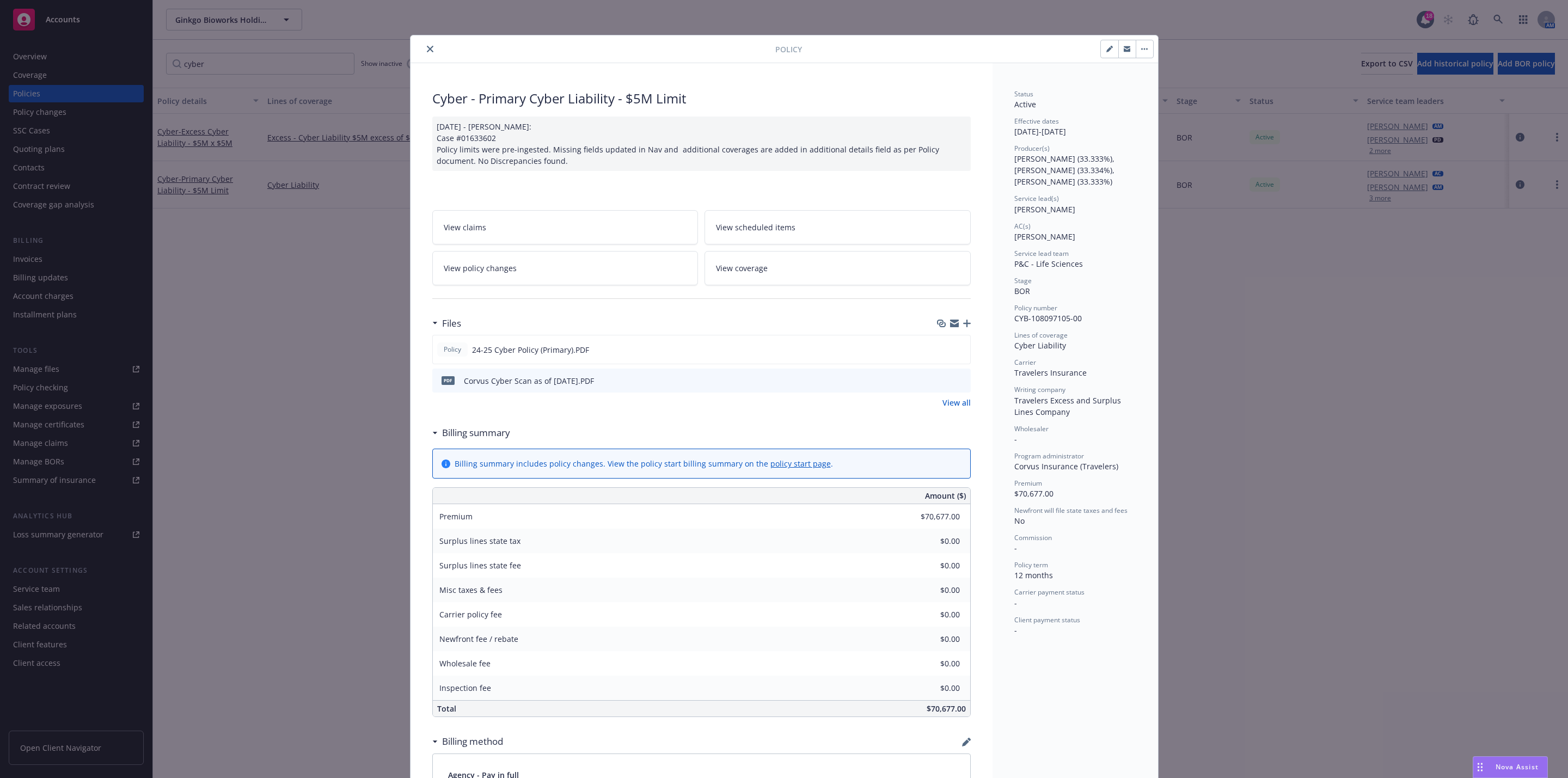
scroll to position [32, 0]
